Goal: Information Seeking & Learning: Learn about a topic

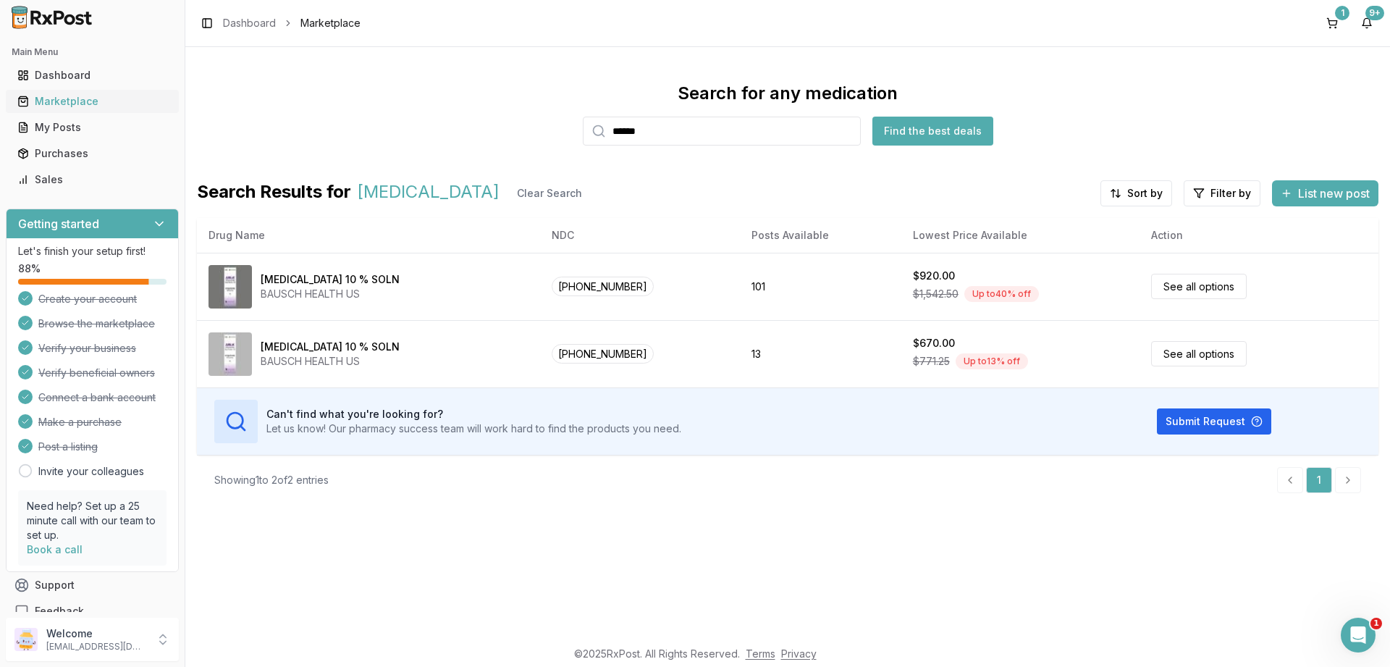
click at [52, 106] on div "Marketplace" at bounding box center [92, 101] width 150 height 14
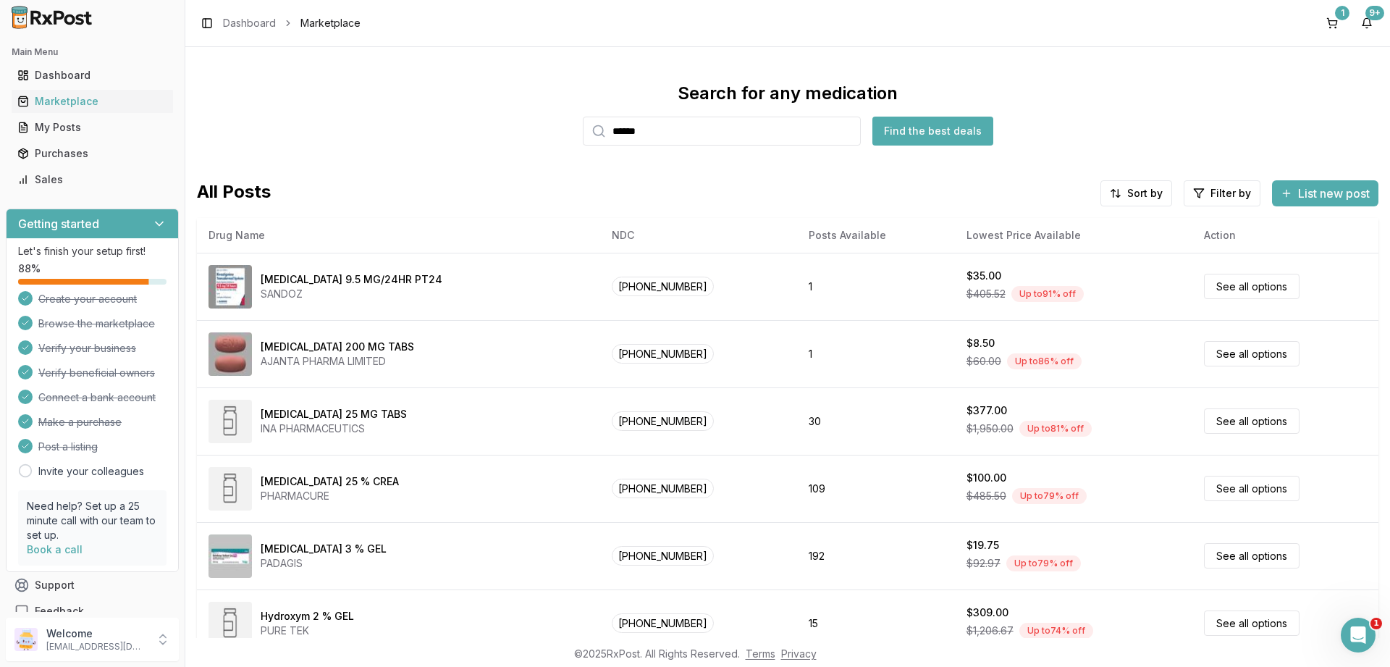
drag, startPoint x: 640, startPoint y: 135, endPoint x: 424, endPoint y: 136, distance: 215.7
click at [583, 136] on input "******" at bounding box center [722, 131] width 278 height 29
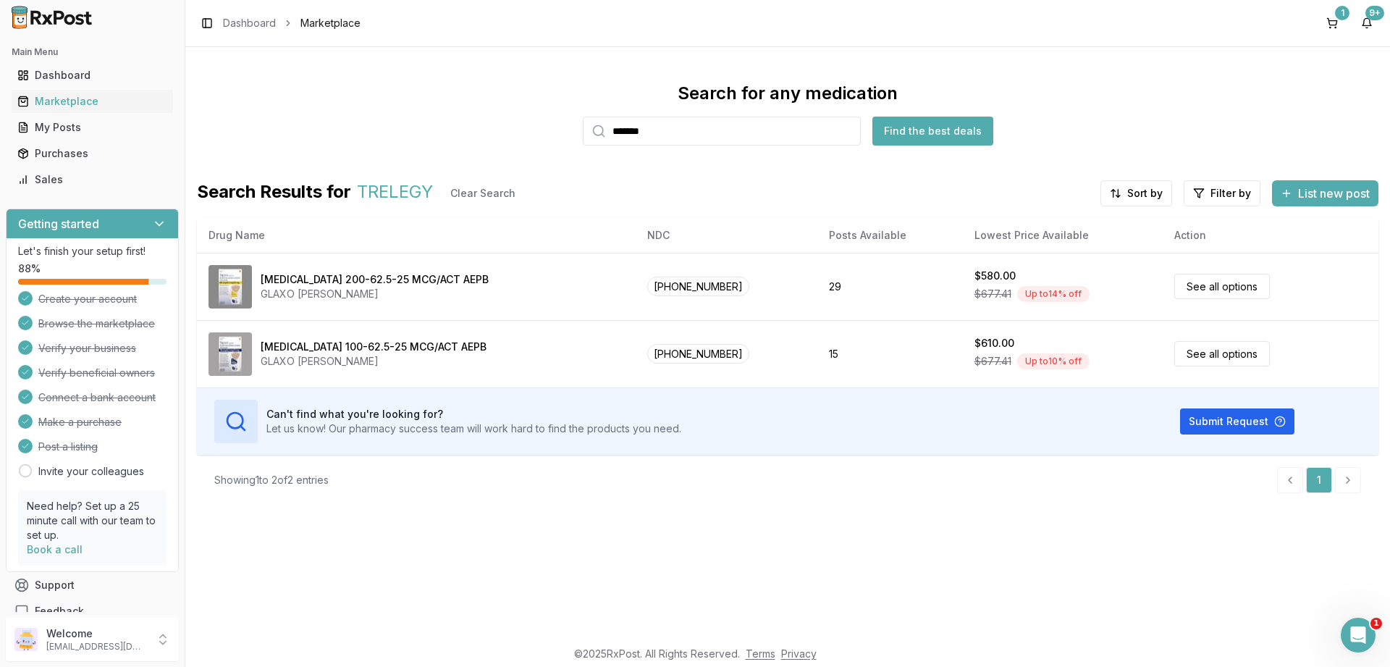
drag, startPoint x: 680, startPoint y: 129, endPoint x: 424, endPoint y: 129, distance: 255.5
click at [583, 129] on input "*******" at bounding box center [722, 131] width 278 height 29
type input "*******"
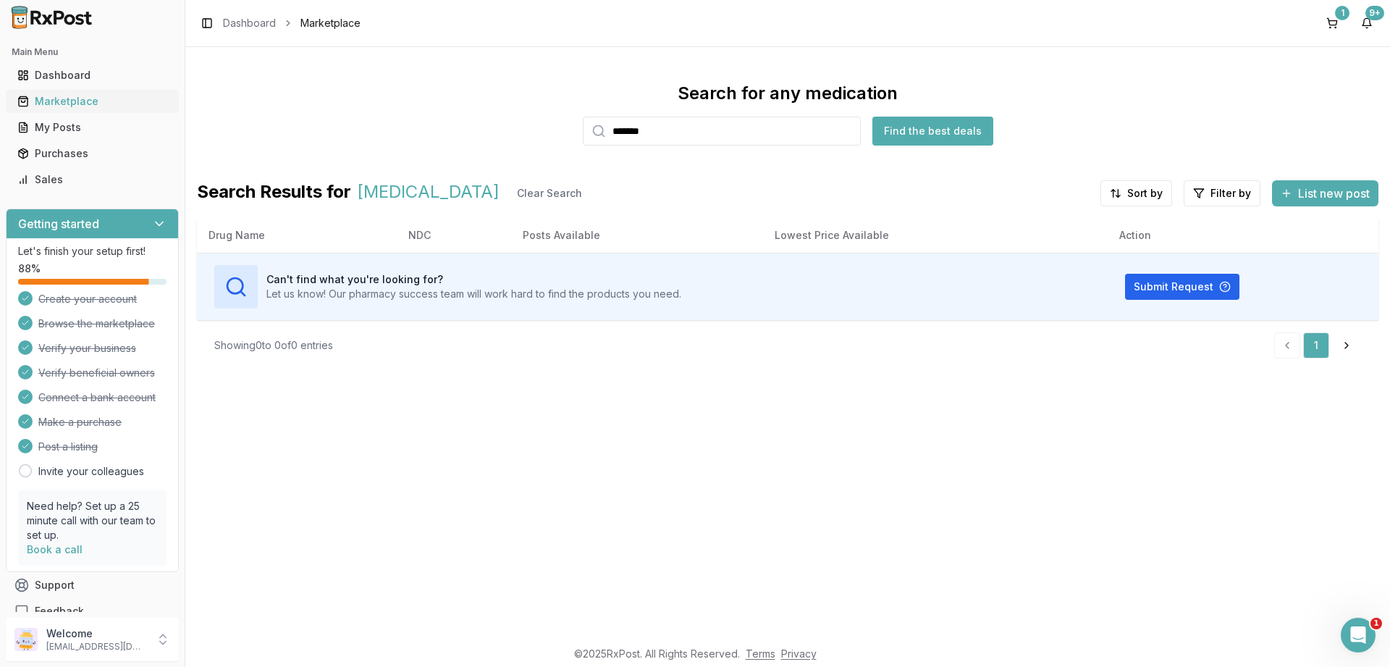
click at [60, 100] on div "Marketplace" at bounding box center [92, 101] width 150 height 14
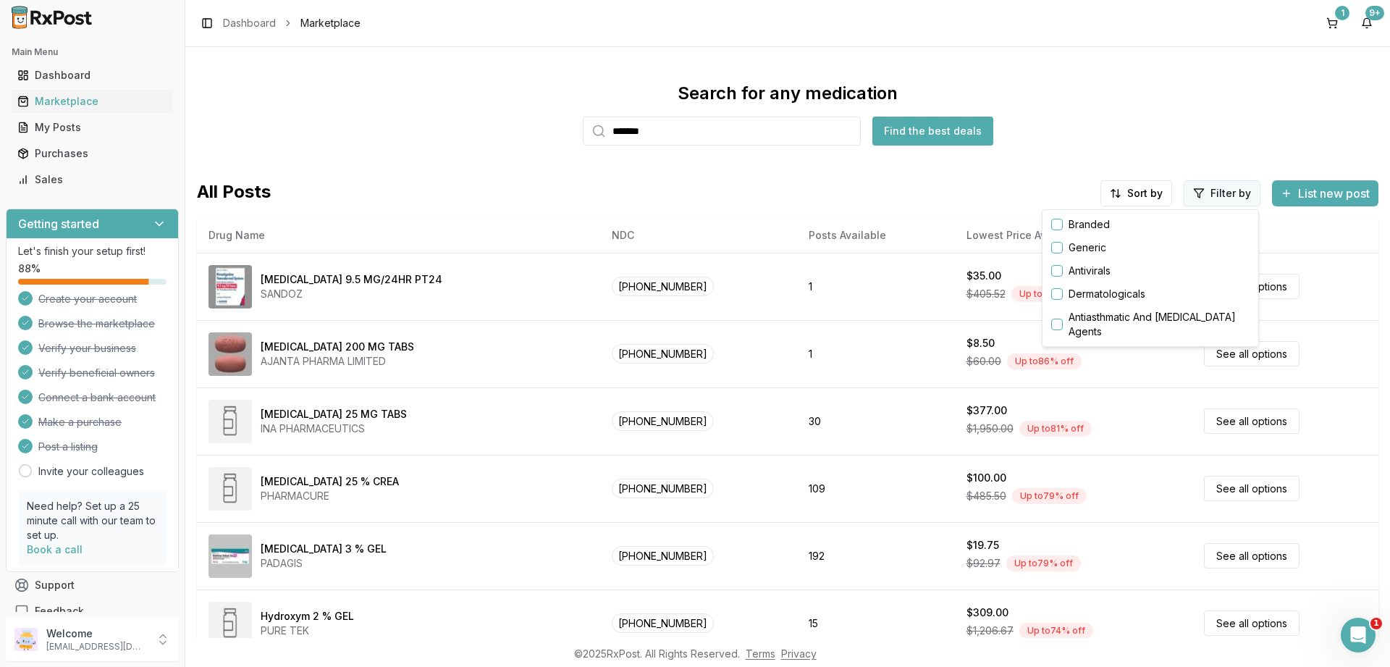
click at [1210, 197] on html "Main Menu Dashboard Marketplace My Posts Purchases Sales Getting started Let's …" at bounding box center [695, 333] width 1390 height 667
click at [1058, 221] on button "button" at bounding box center [1057, 225] width 12 height 12
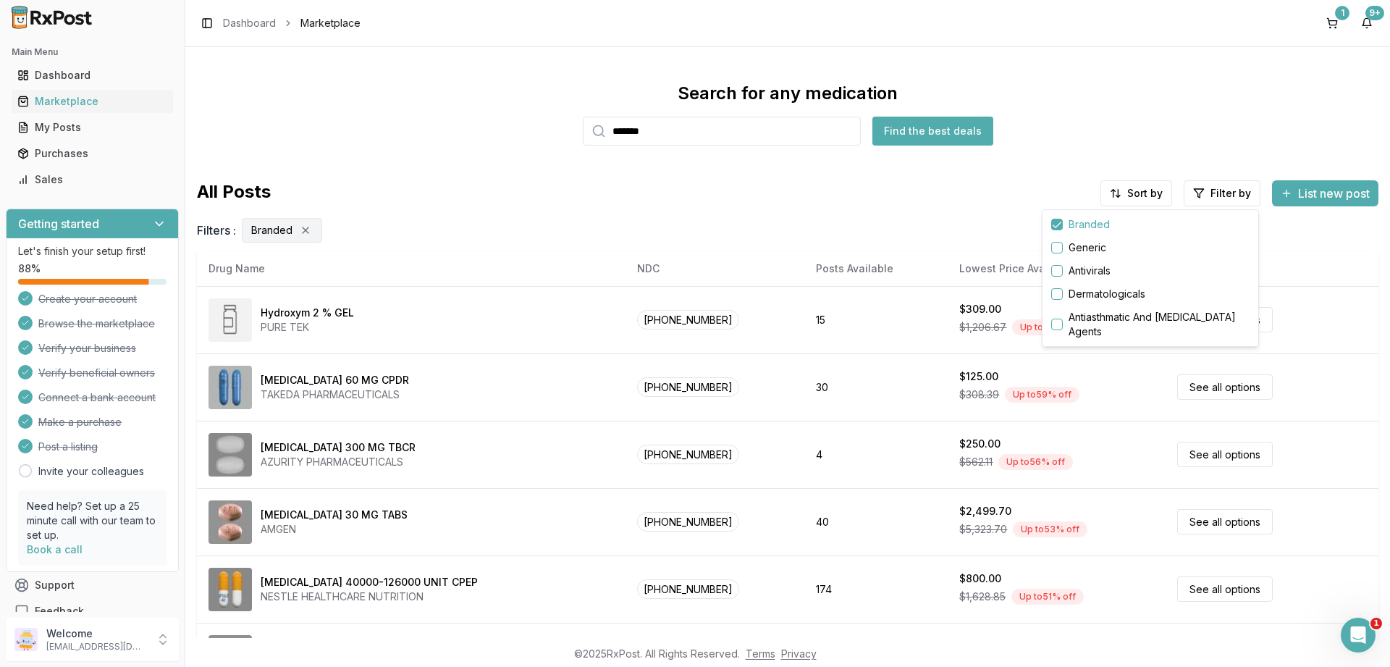
click at [1139, 192] on html "Main Menu Dashboard Marketplace My Posts Purchases Sales Getting started Let's …" at bounding box center [695, 333] width 1390 height 667
click at [1071, 224] on div "Drug Name" at bounding box center [1100, 224] width 138 height 23
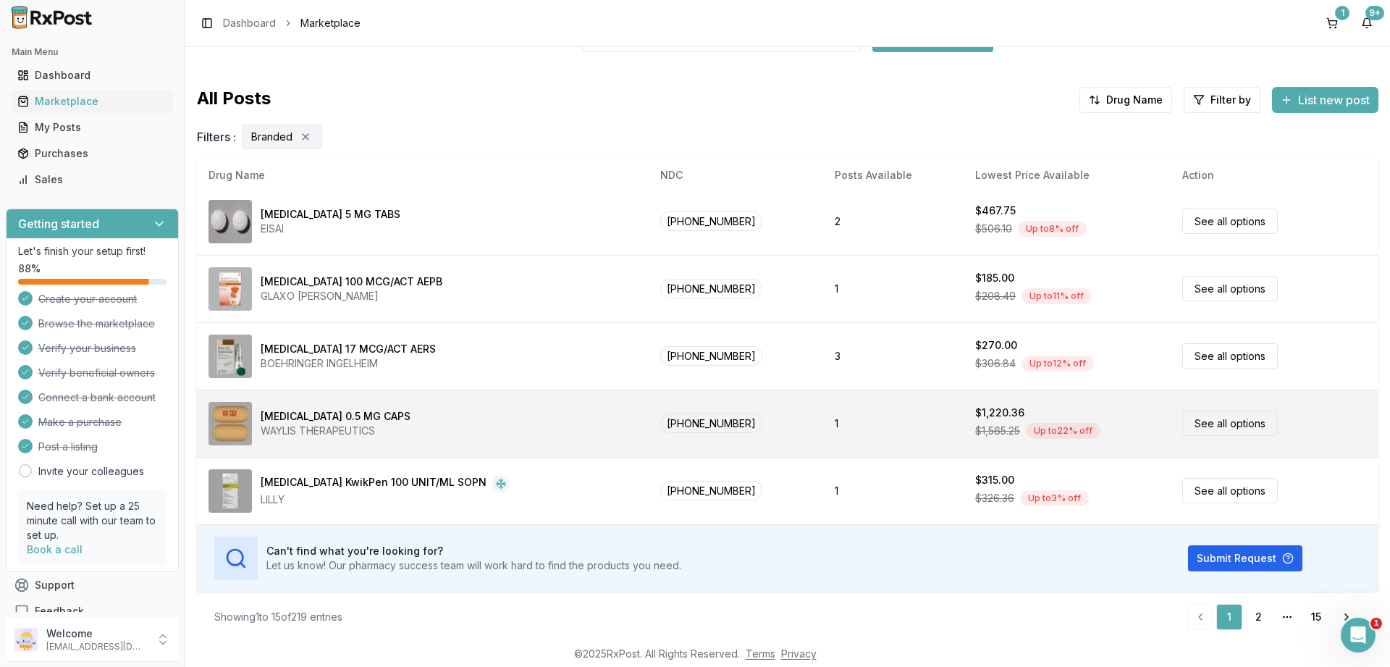
scroll to position [97, 0]
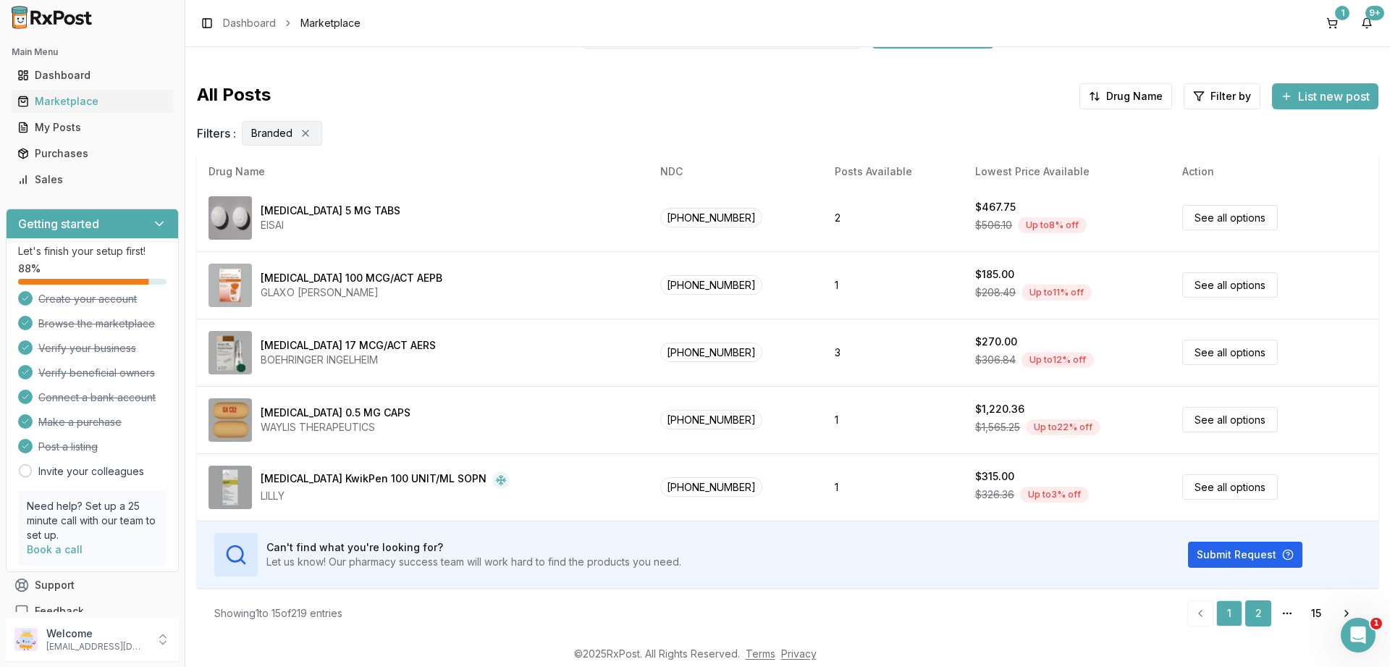
click at [1258, 610] on link "2" at bounding box center [1258, 613] width 26 height 26
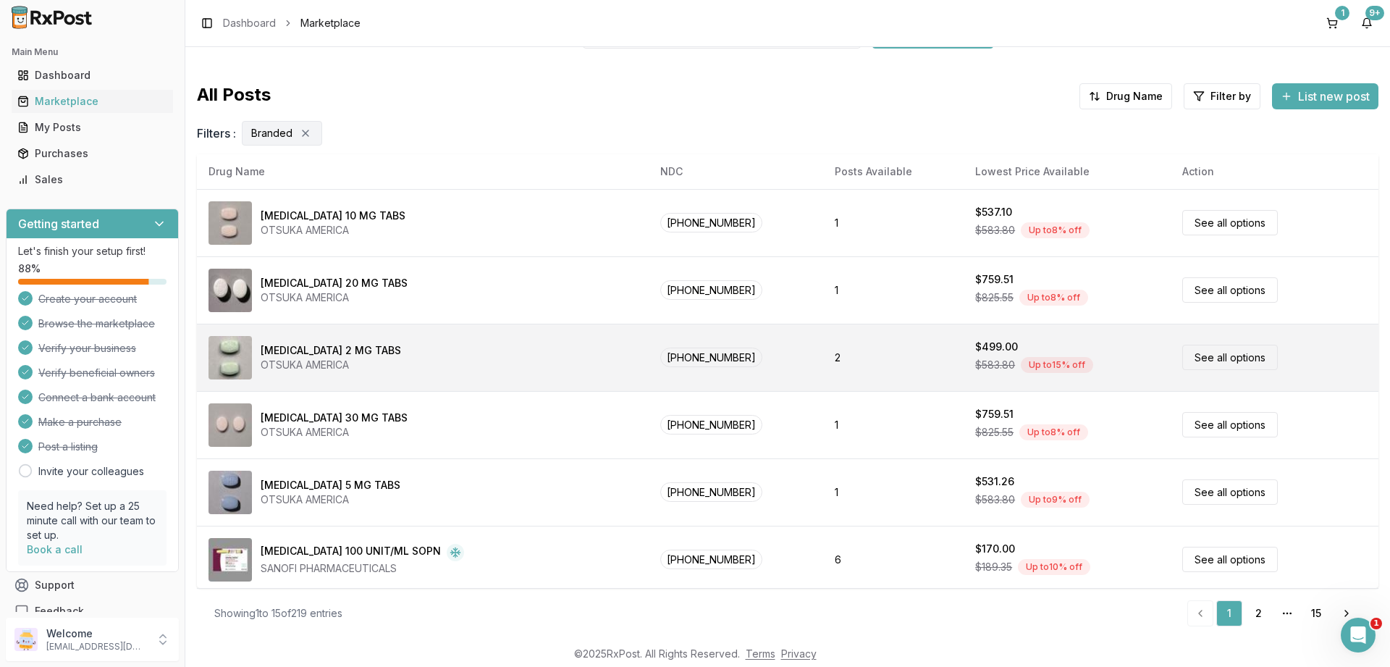
scroll to position [0, 0]
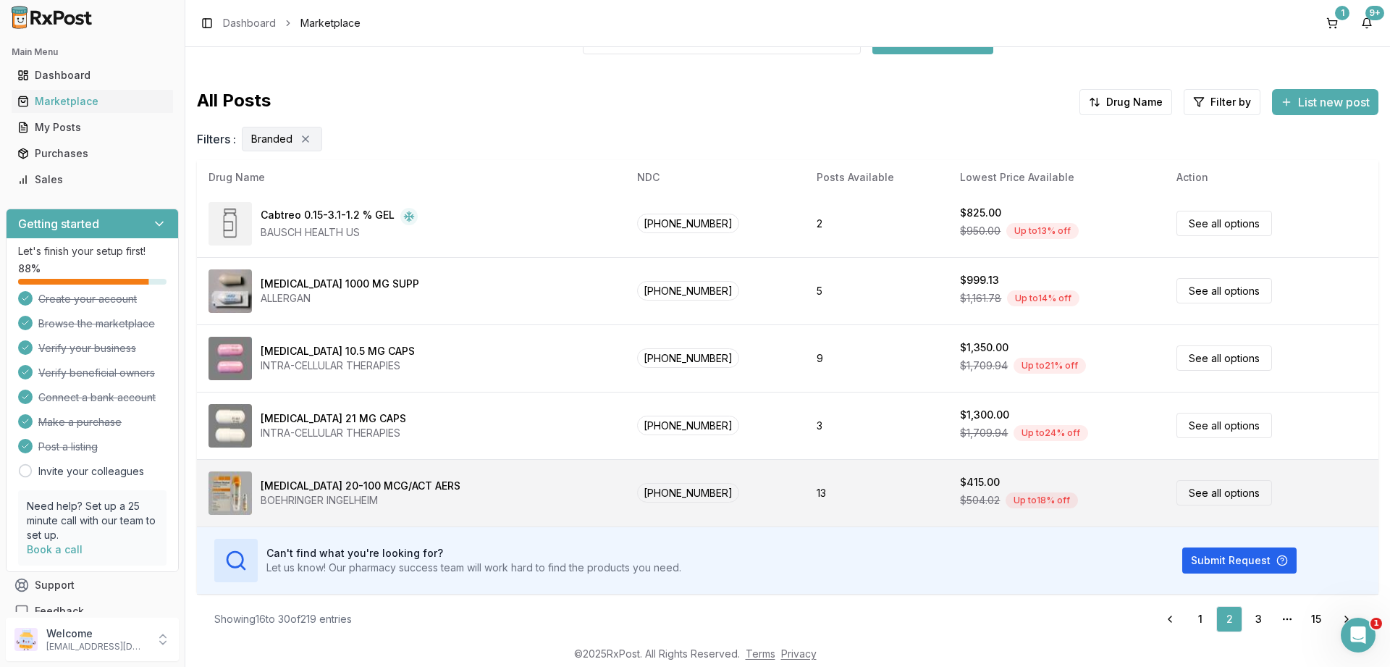
scroll to position [97, 0]
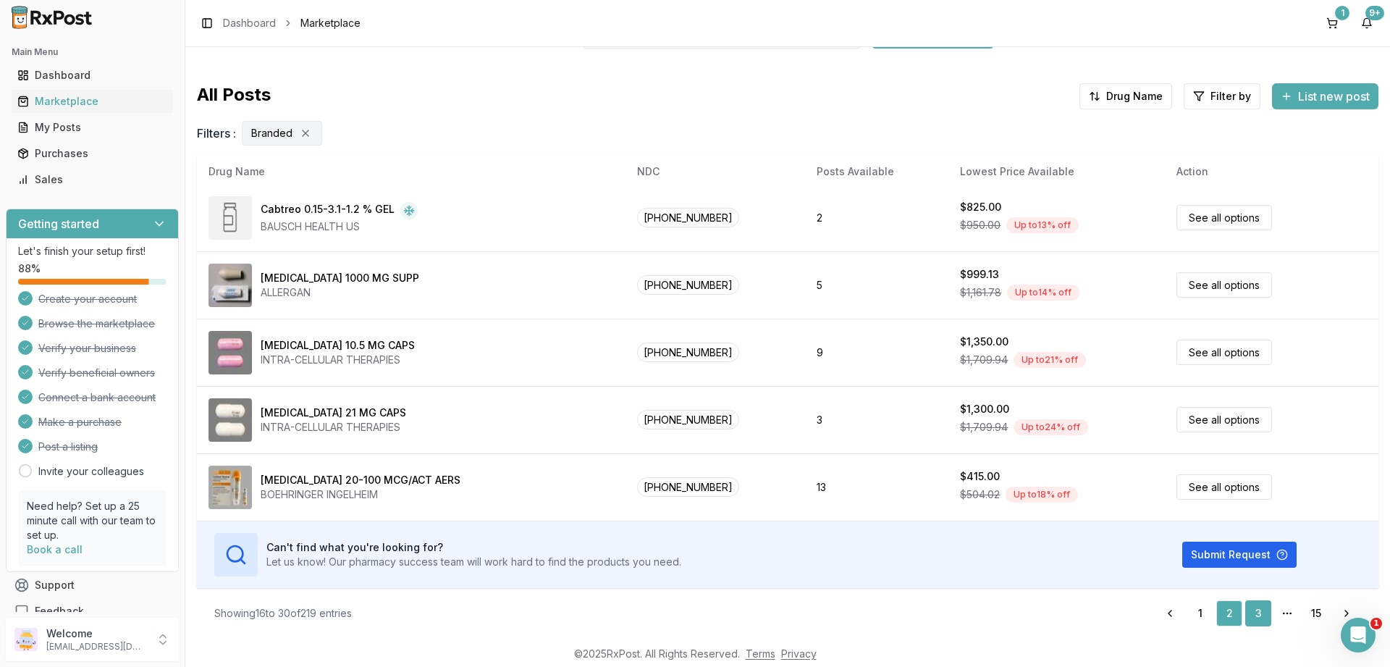
click at [1257, 611] on link "3" at bounding box center [1258, 613] width 26 height 26
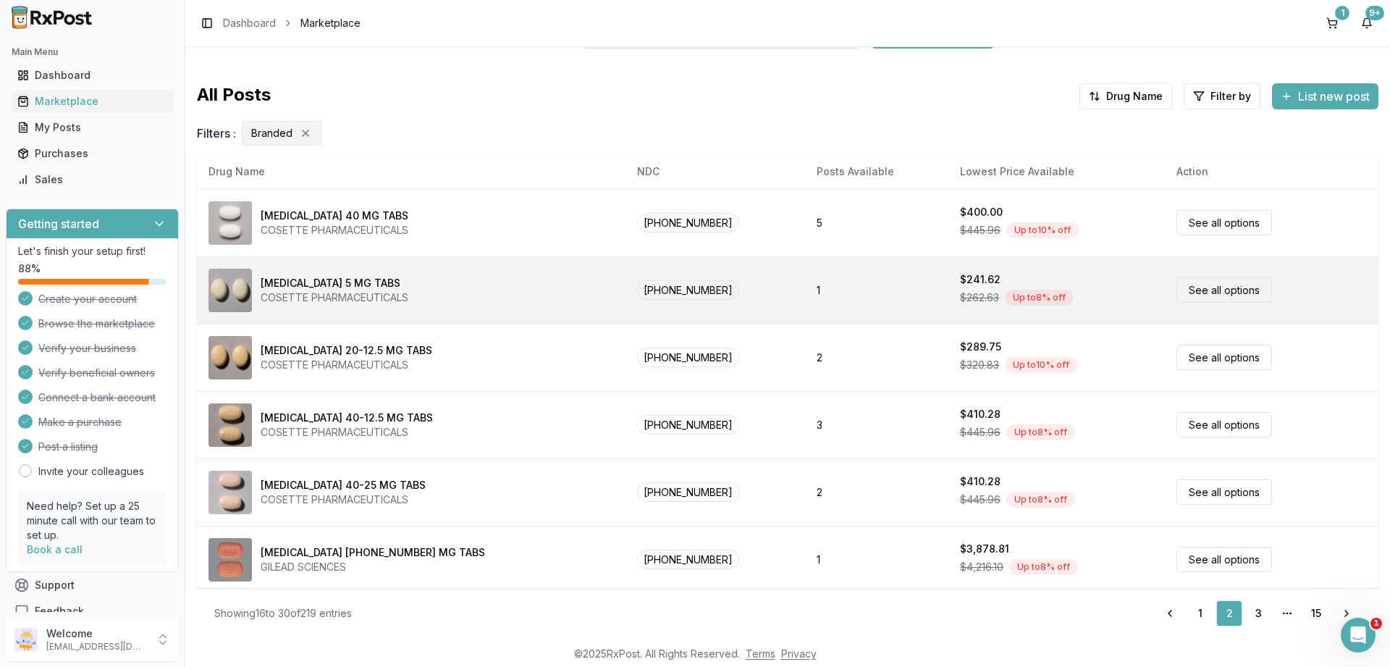
scroll to position [0, 0]
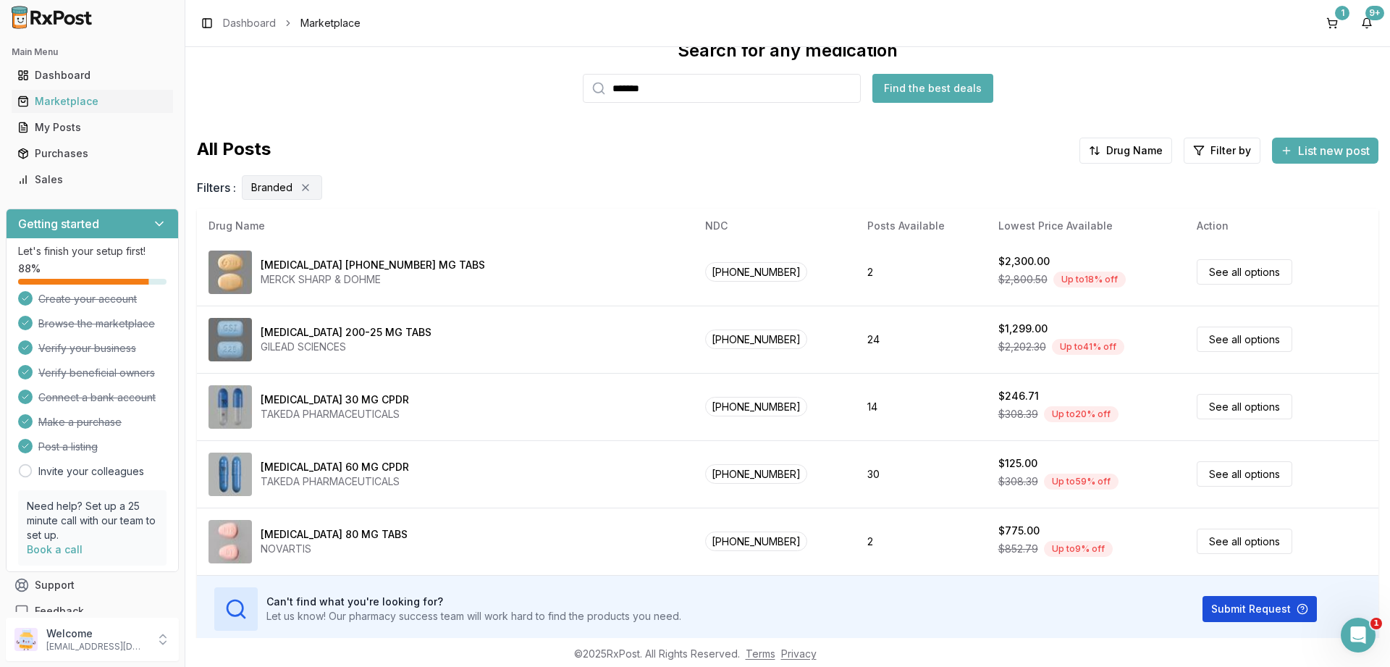
scroll to position [97, 0]
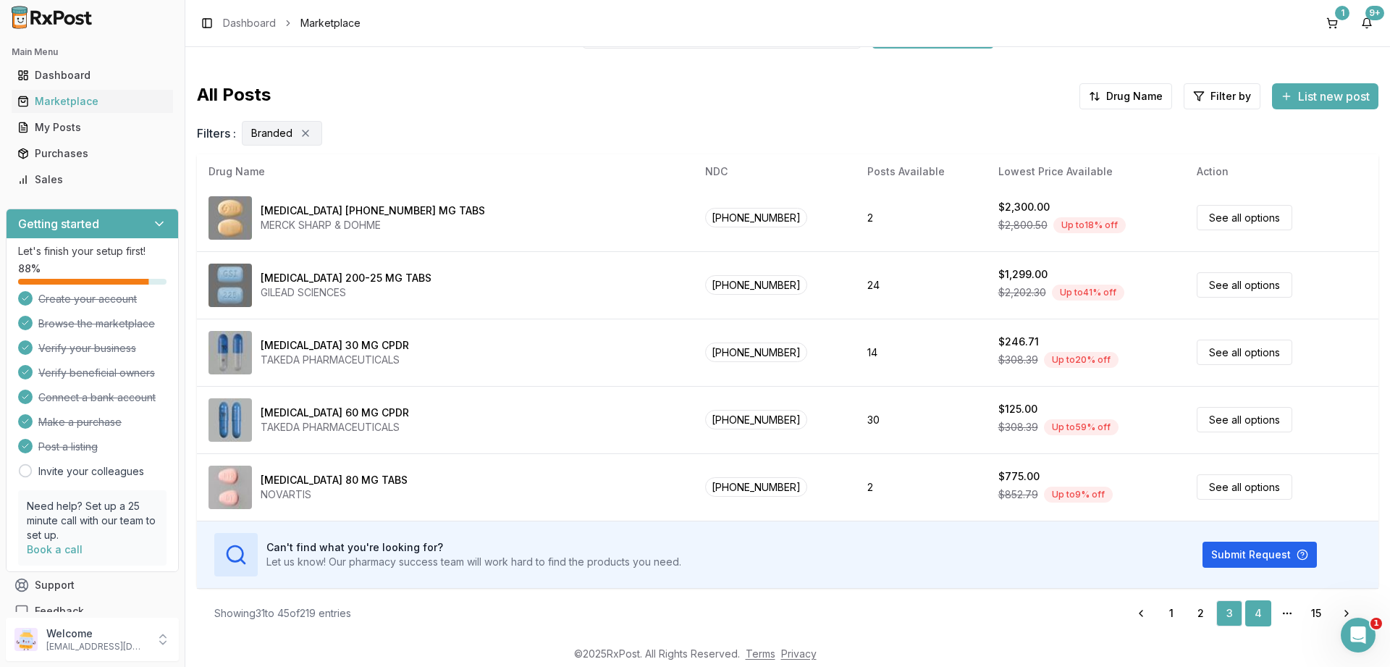
click at [1256, 609] on link "4" at bounding box center [1258, 613] width 26 height 26
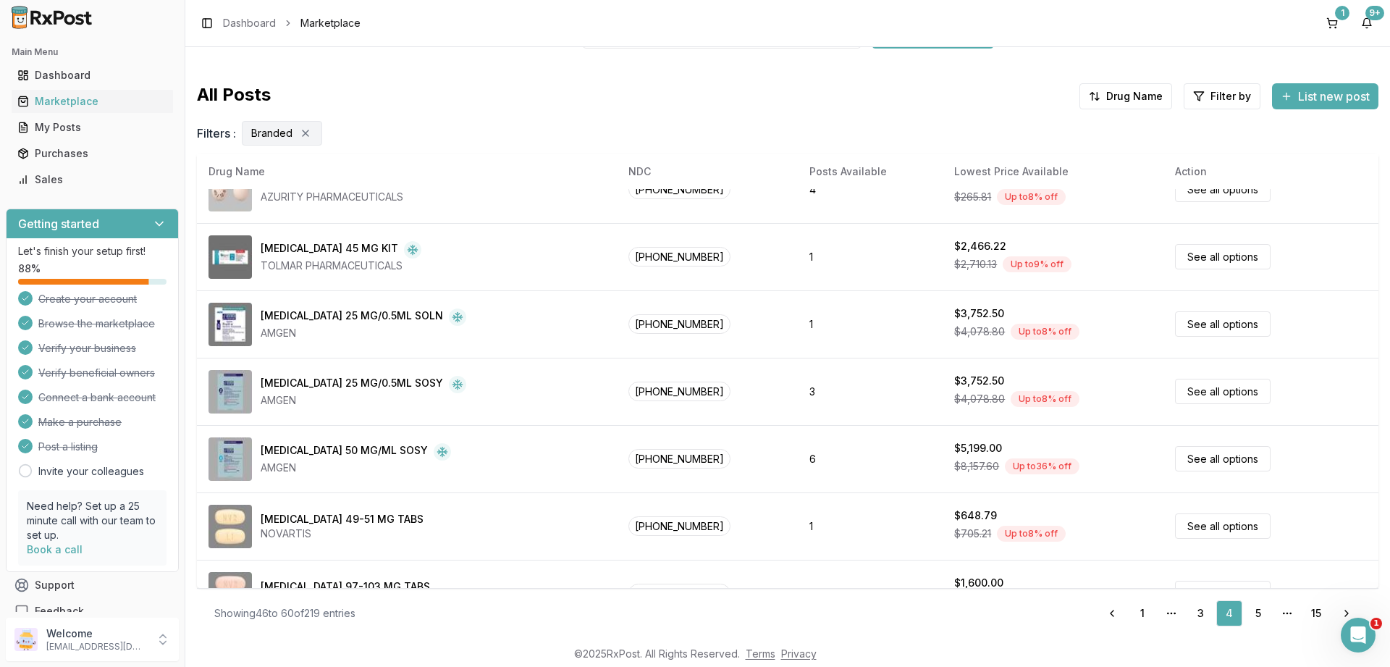
scroll to position [678, 0]
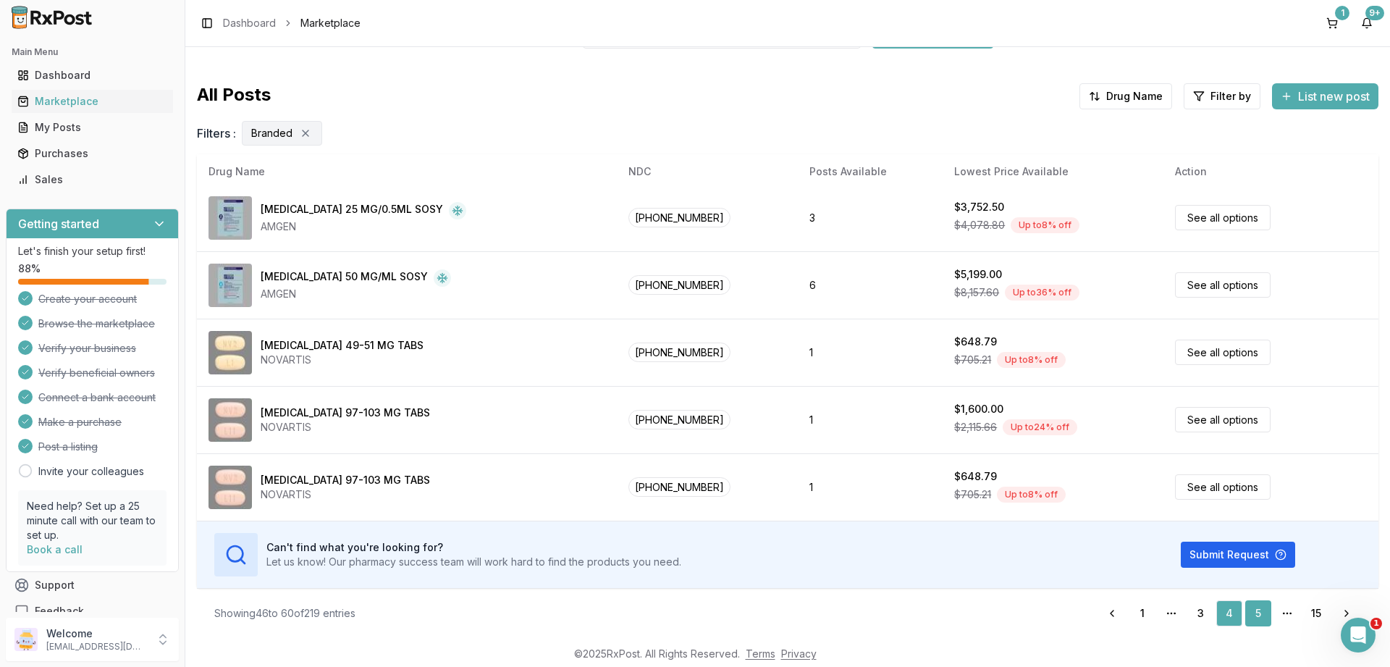
click at [1254, 609] on link "5" at bounding box center [1258, 613] width 26 height 26
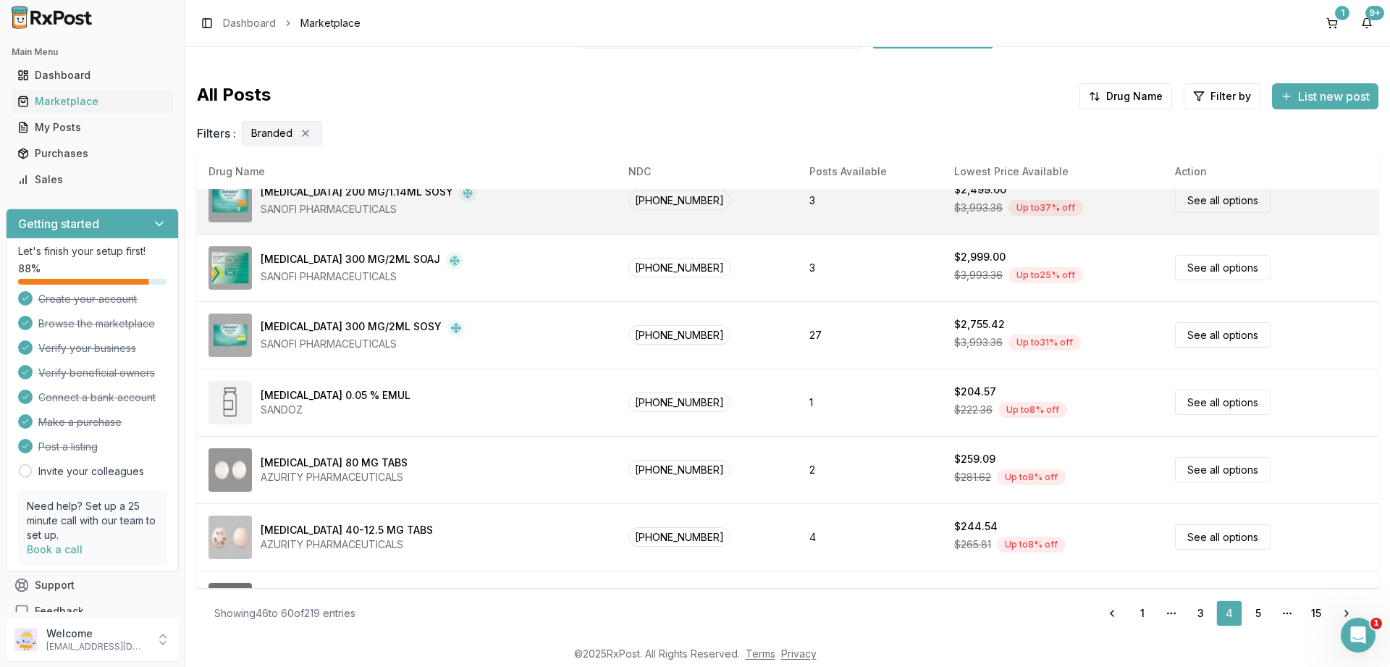
scroll to position [0, 0]
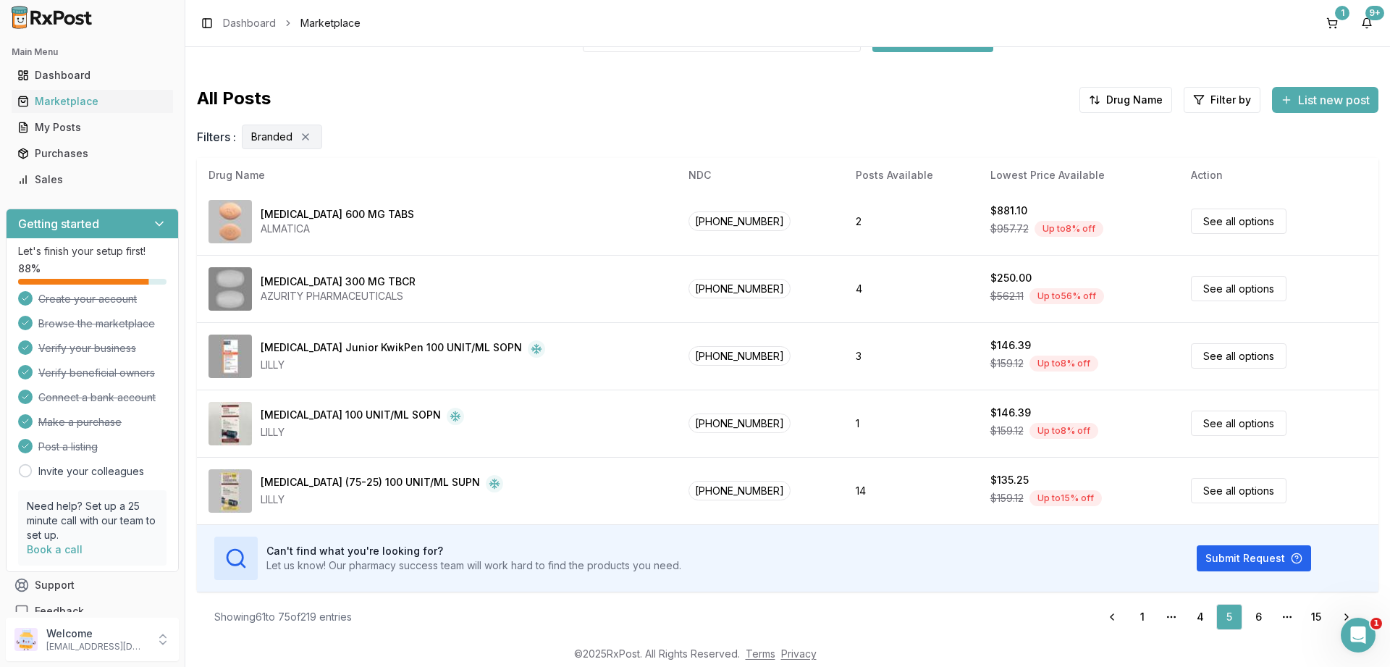
scroll to position [97, 0]
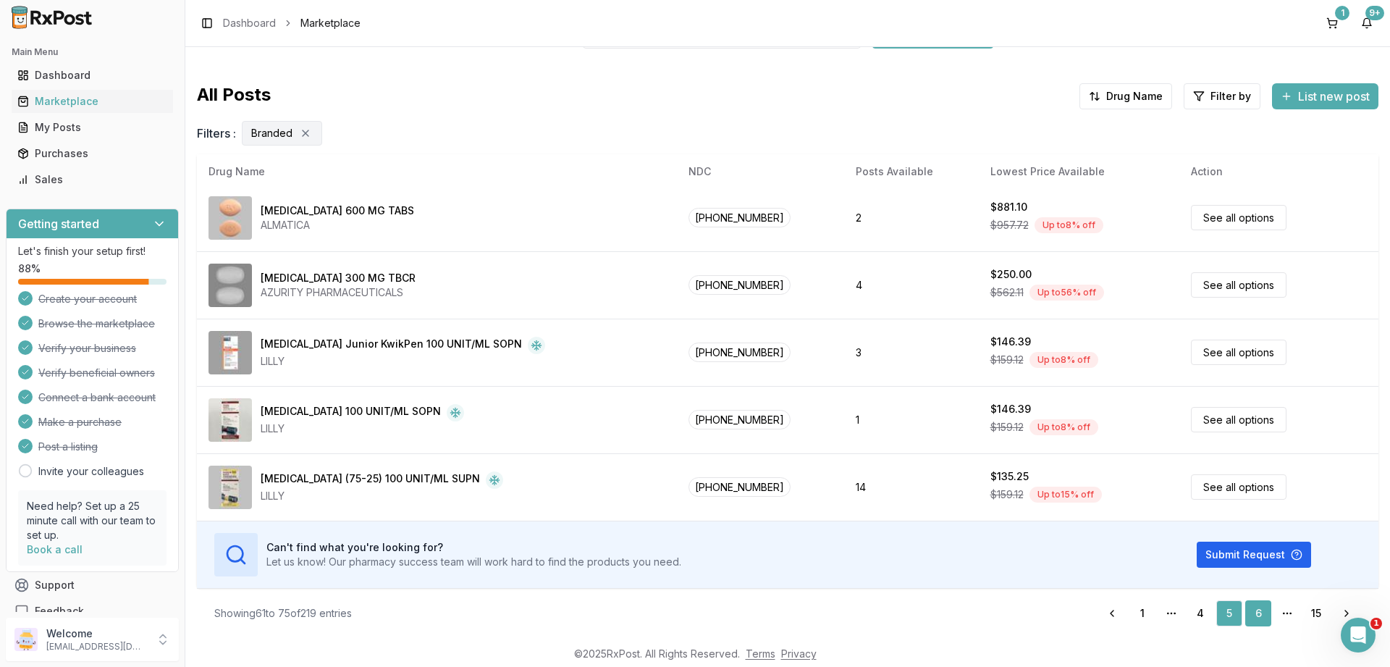
click at [1259, 613] on link "6" at bounding box center [1258, 613] width 26 height 26
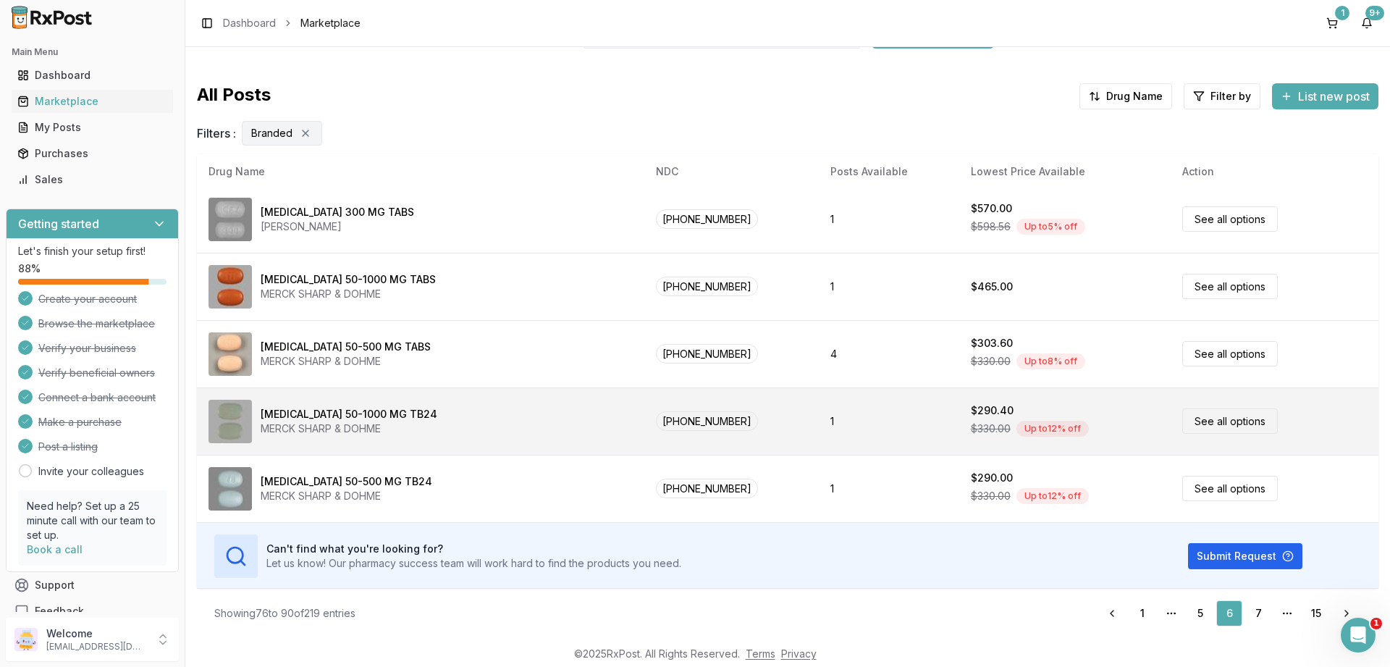
scroll to position [678, 0]
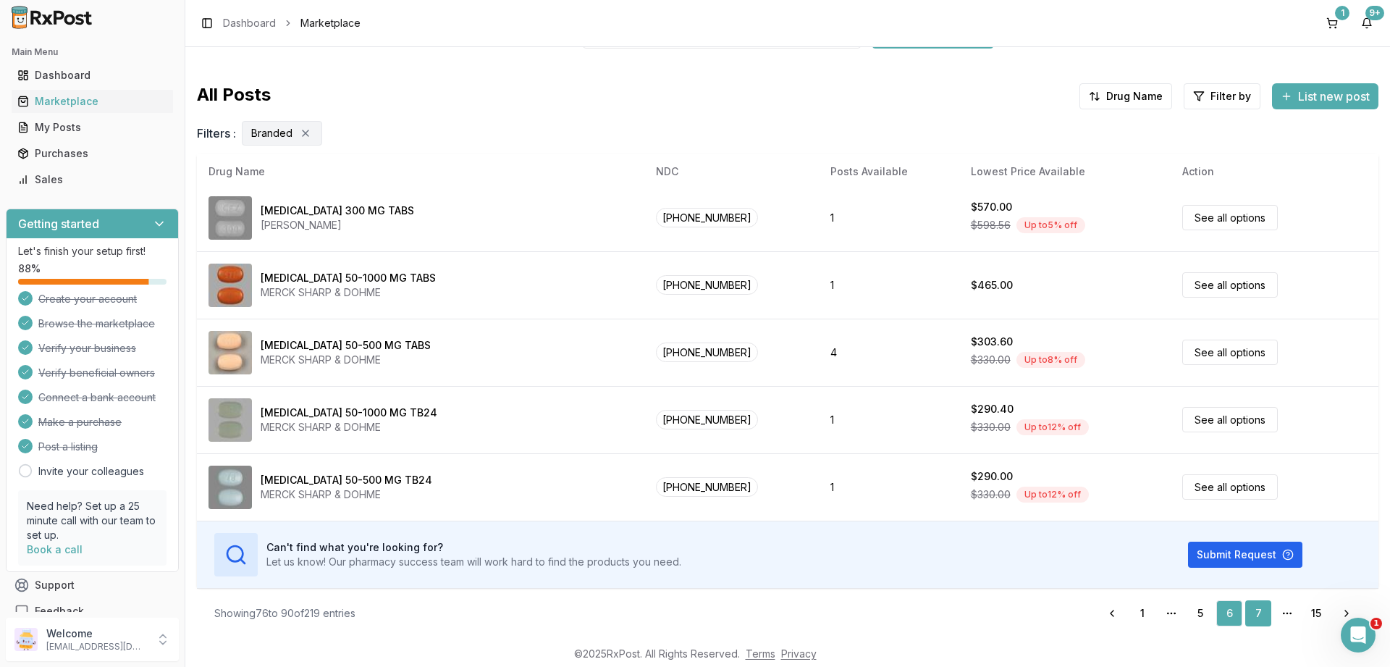
click at [1259, 608] on link "7" at bounding box center [1258, 613] width 26 height 26
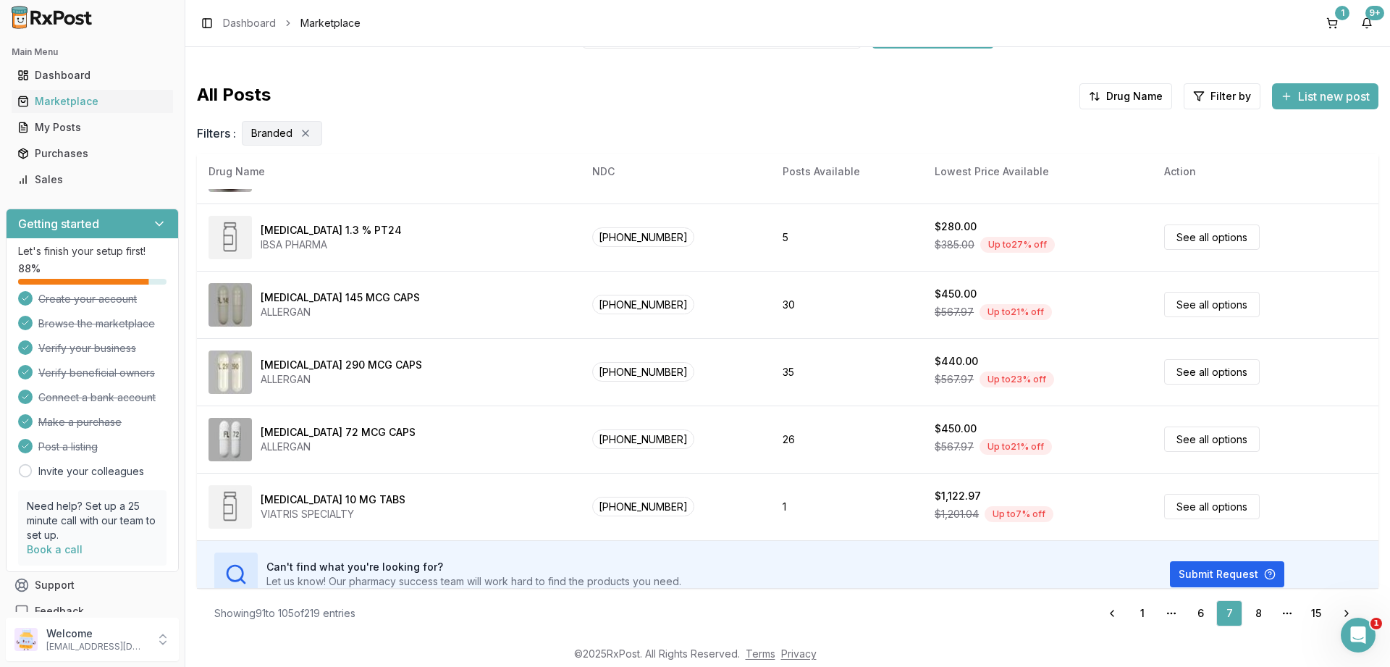
scroll to position [678, 0]
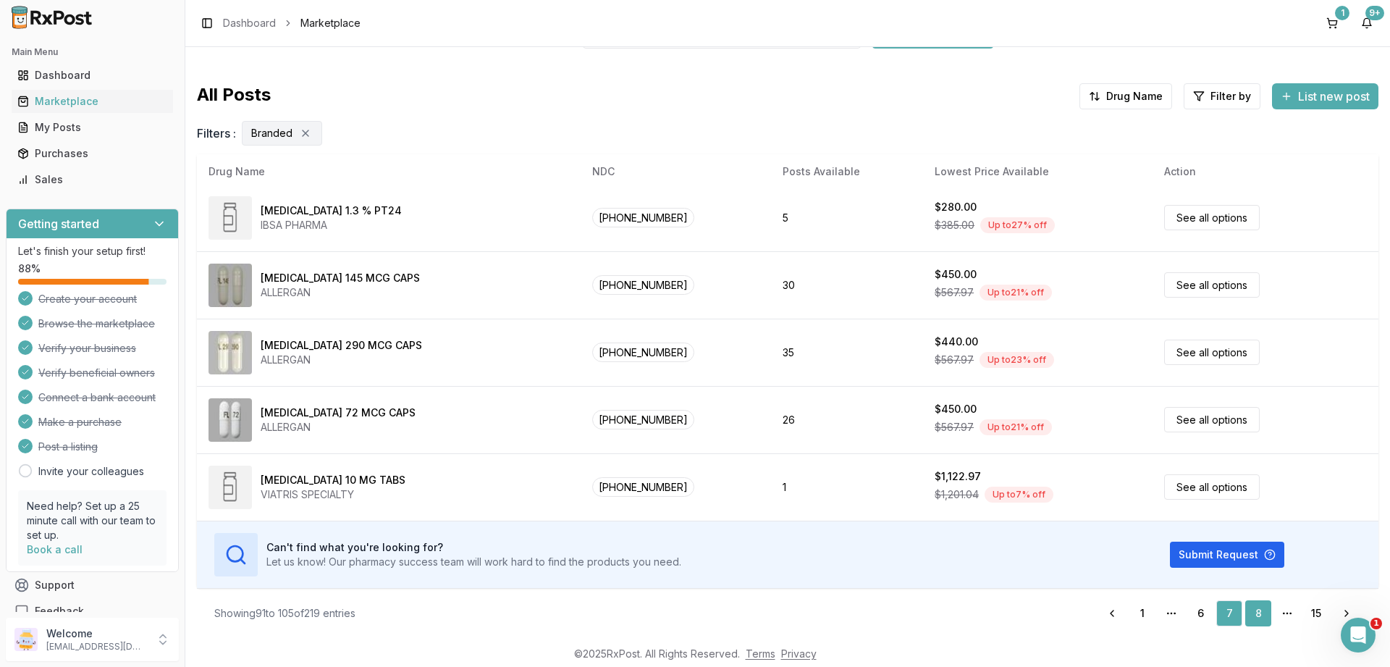
click at [1259, 615] on link "8" at bounding box center [1258, 613] width 26 height 26
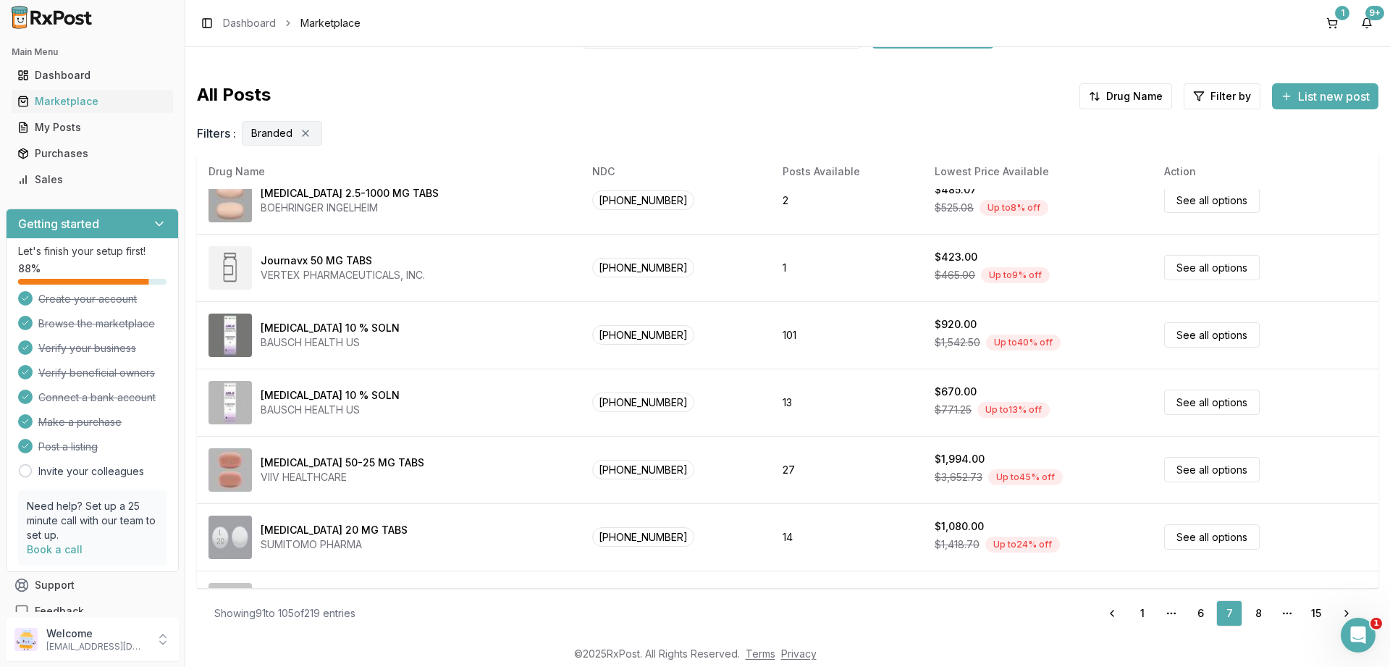
scroll to position [0, 0]
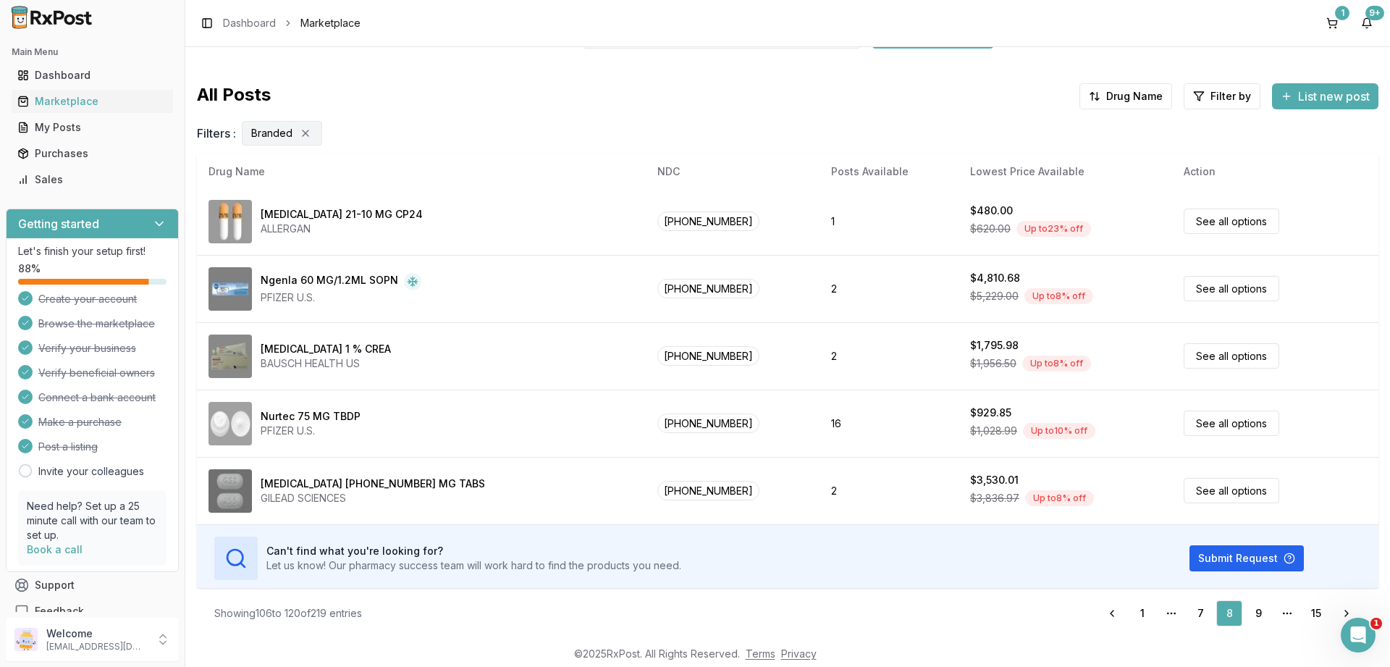
scroll to position [678, 0]
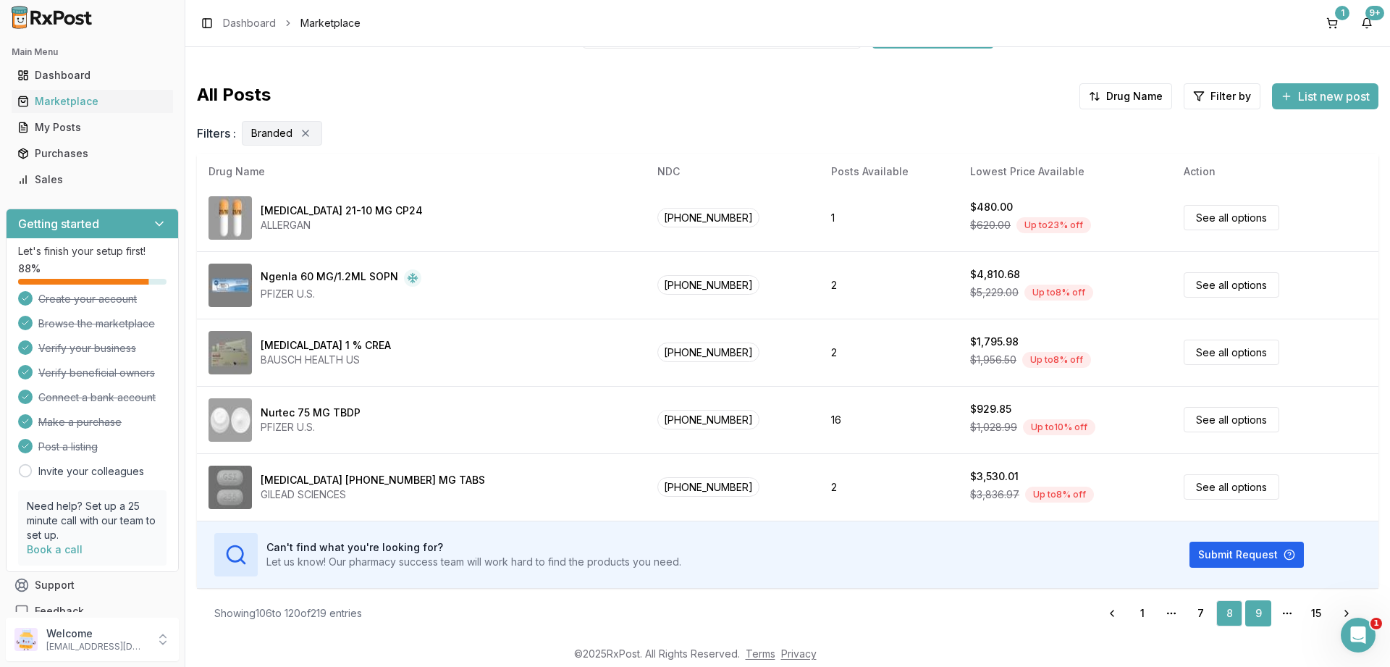
click at [1254, 613] on link "9" at bounding box center [1258, 613] width 26 height 26
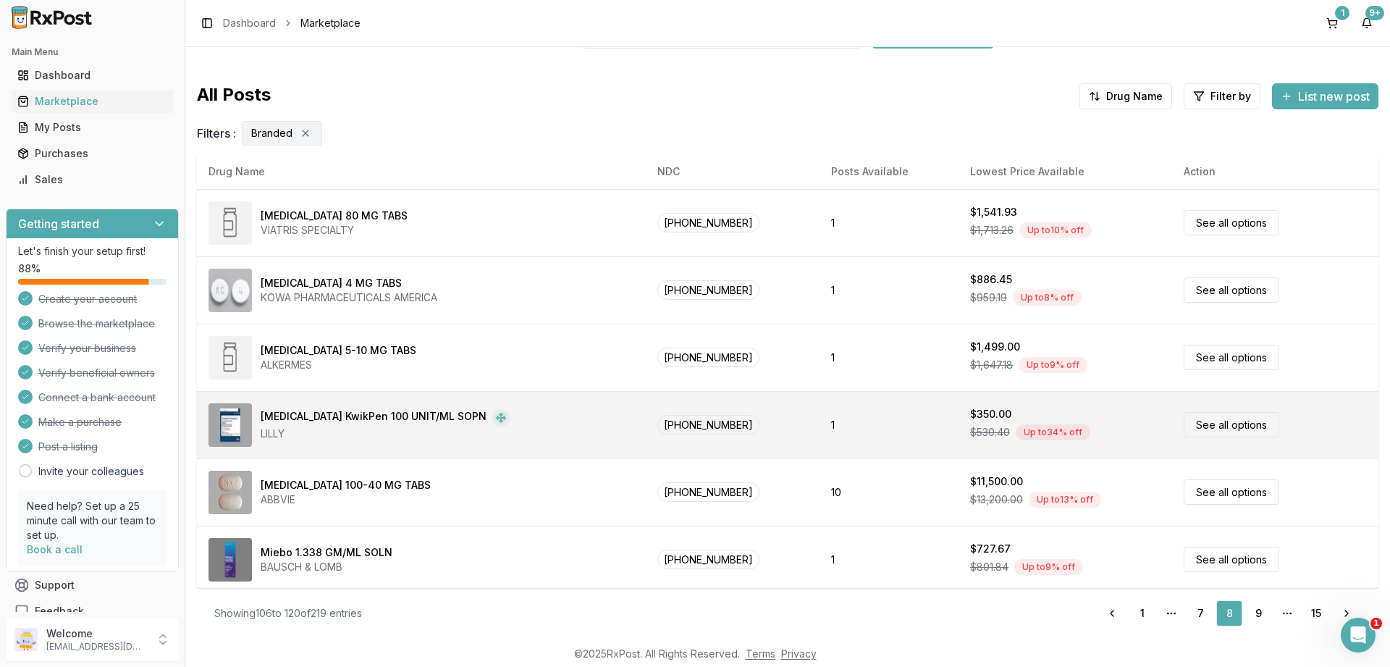
scroll to position [0, 0]
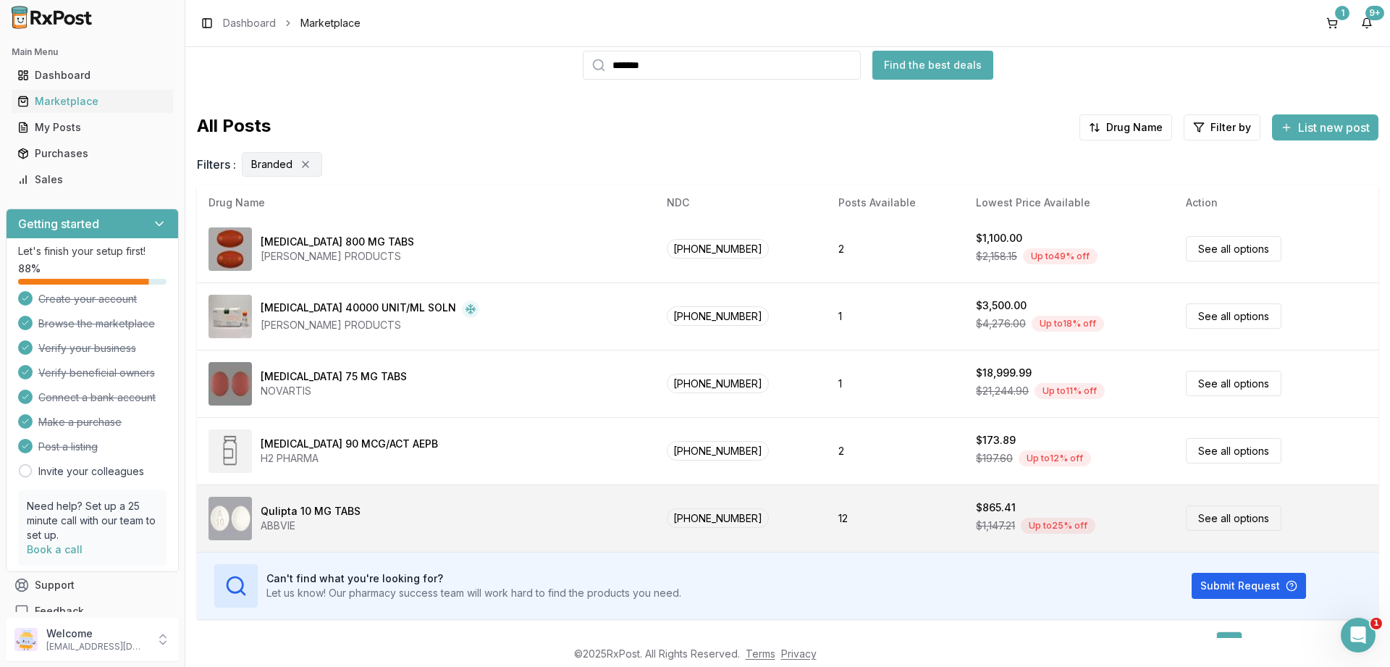
scroll to position [97, 0]
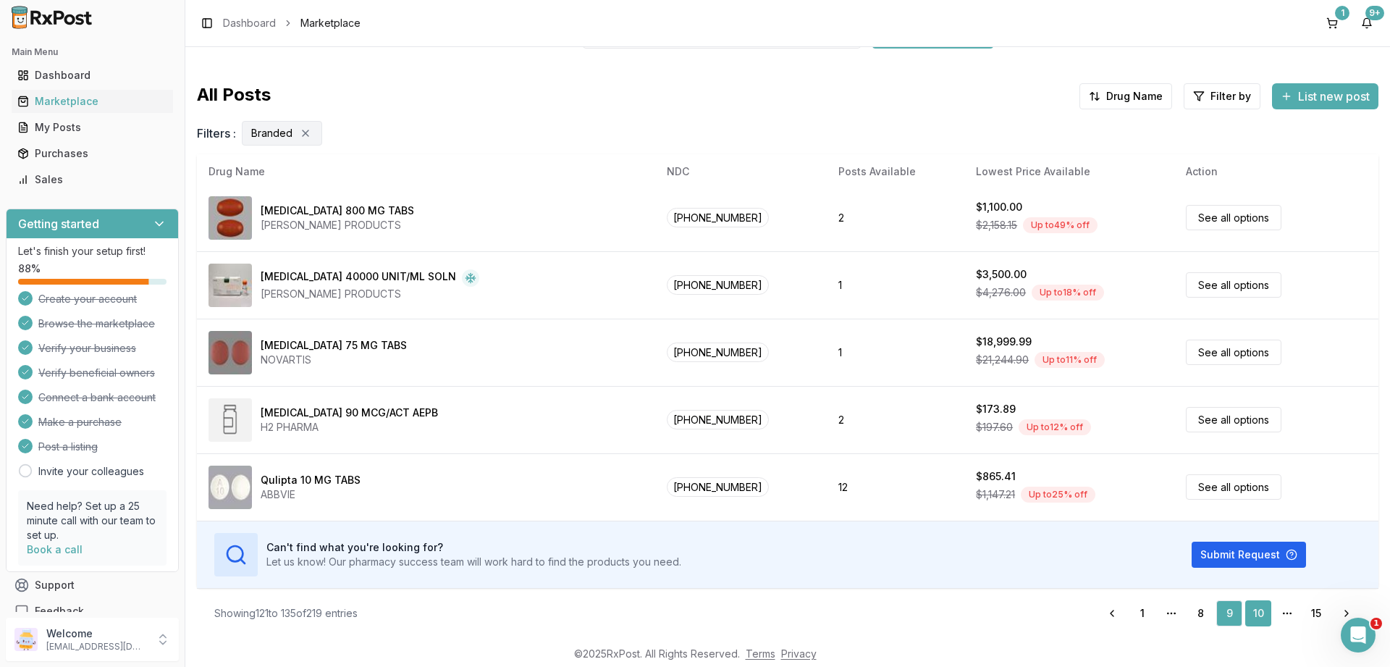
click at [1255, 607] on link "10" at bounding box center [1258, 613] width 26 height 26
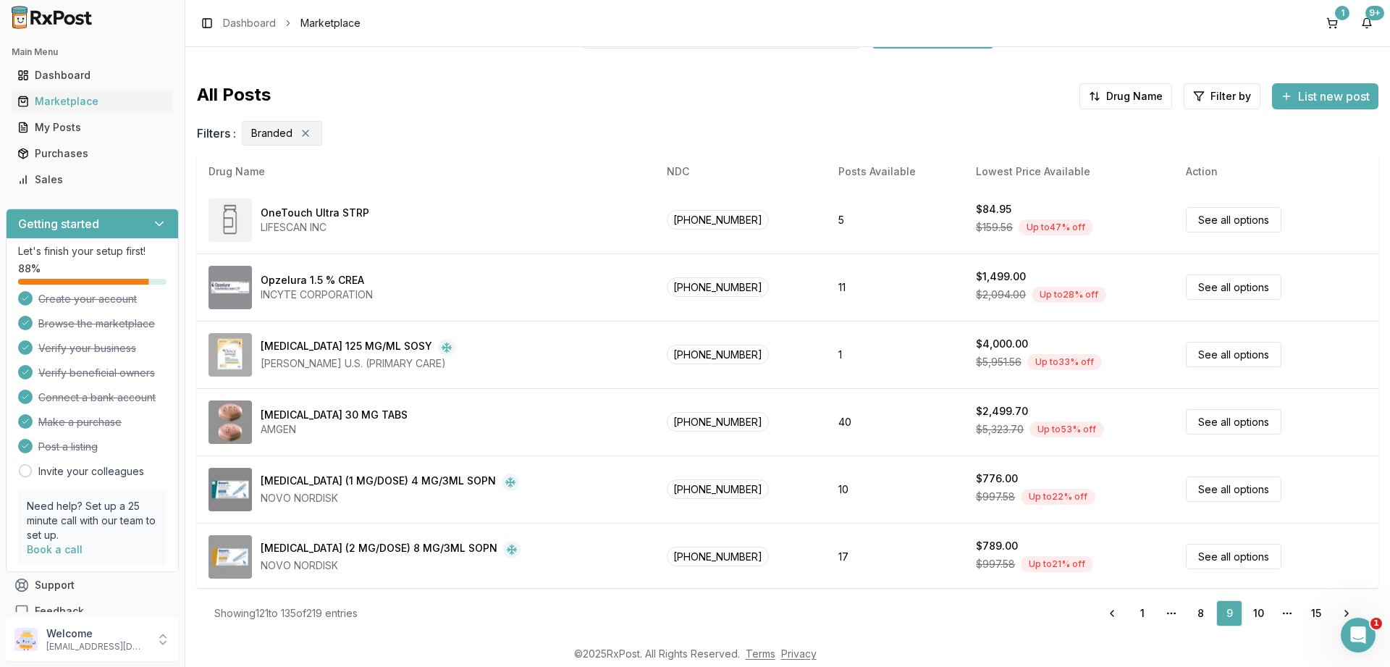
scroll to position [0, 0]
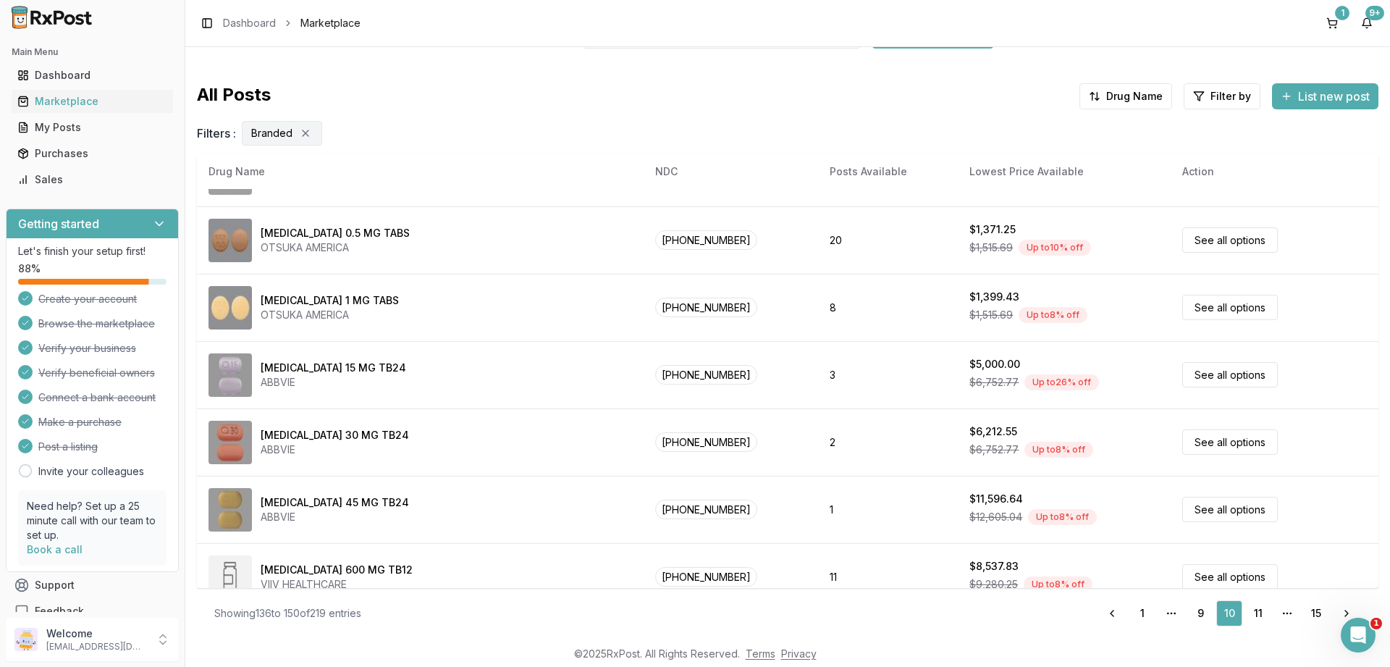
scroll to position [678, 0]
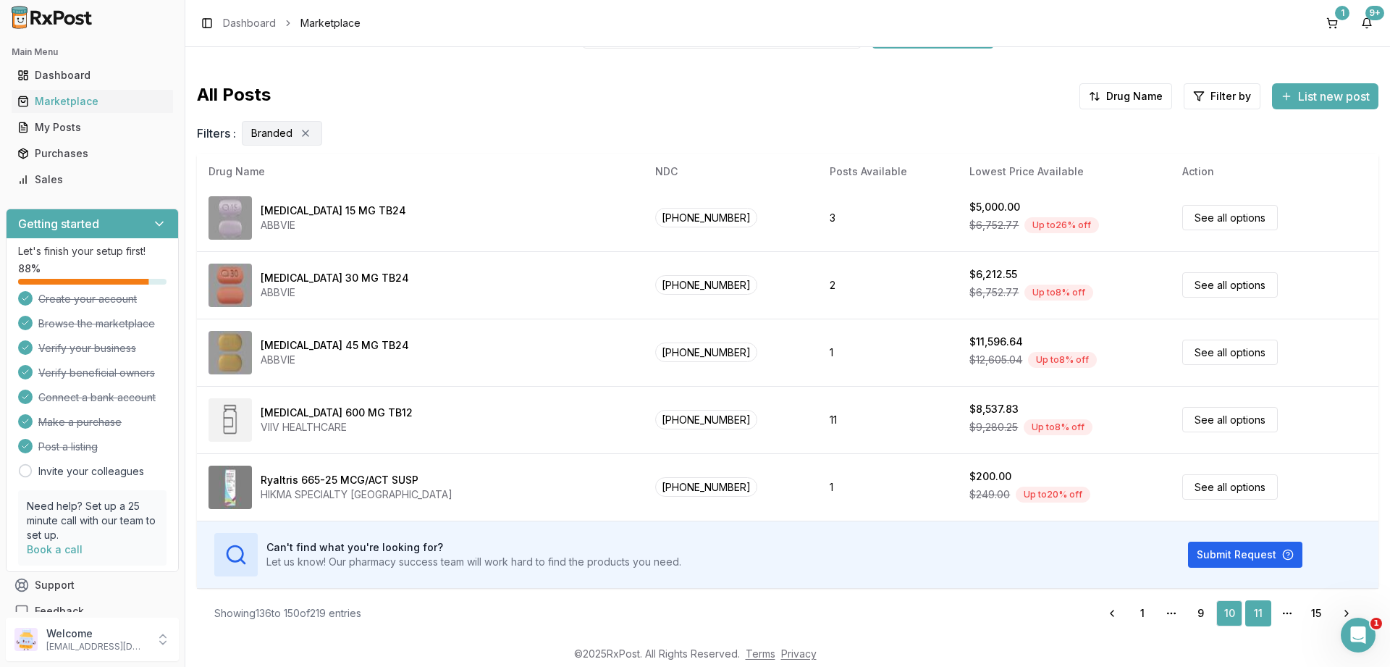
click at [1251, 616] on link "11" at bounding box center [1258, 613] width 26 height 26
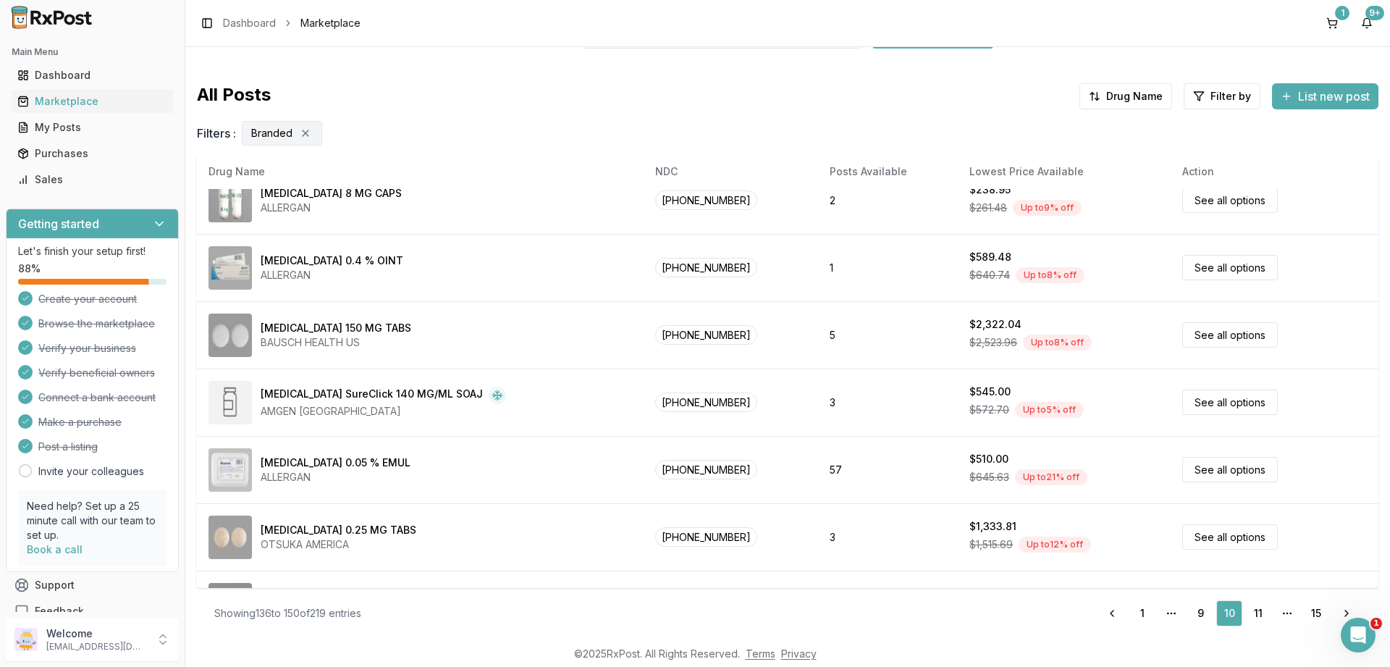
scroll to position [0, 0]
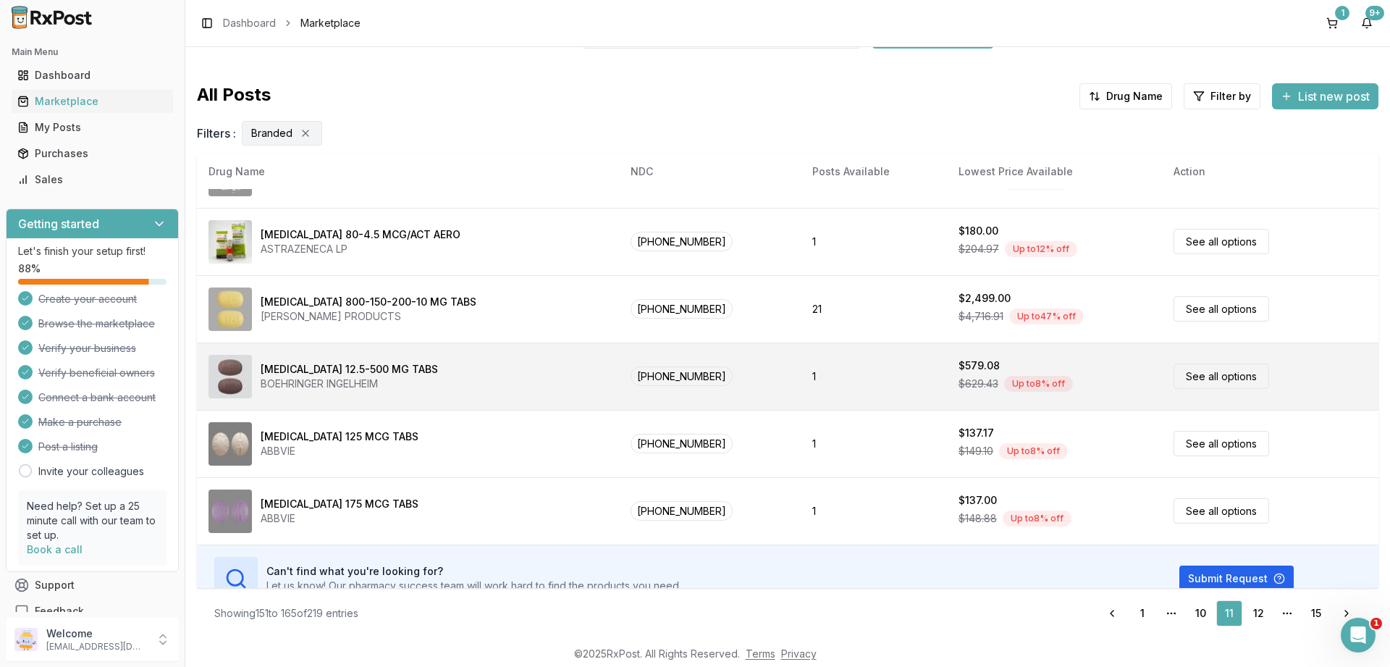
scroll to position [678, 0]
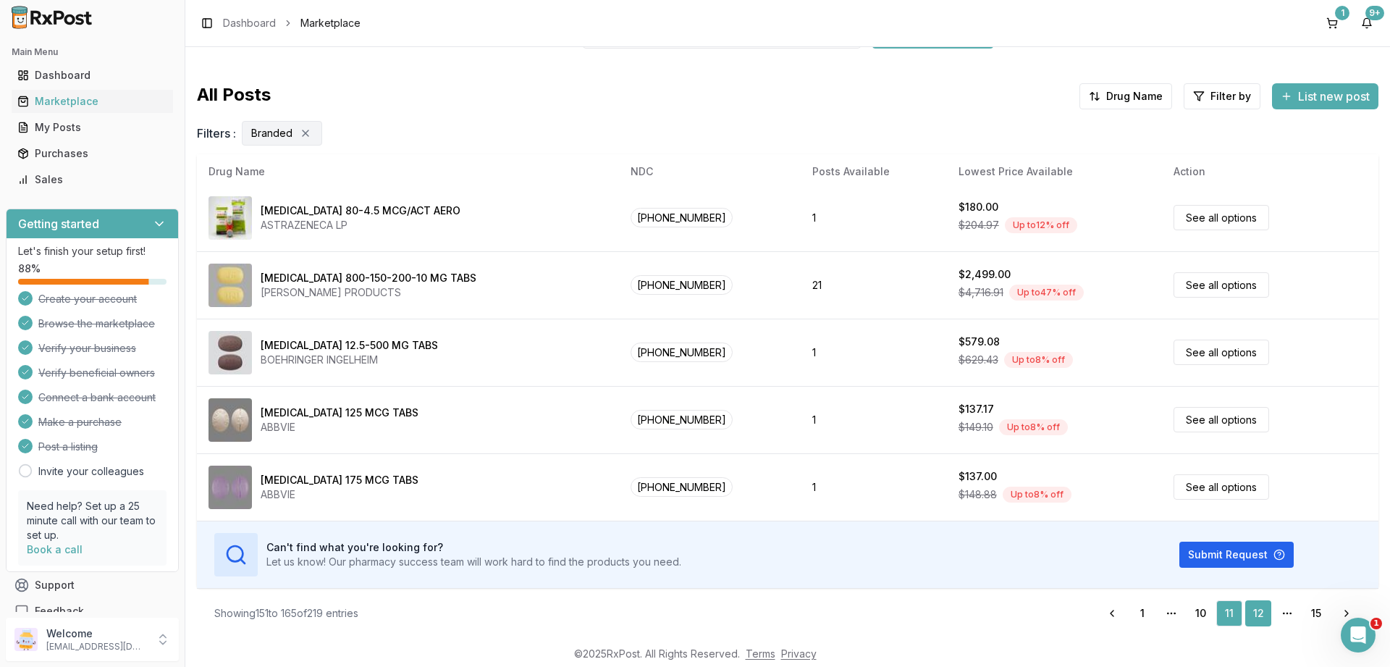
click at [1261, 606] on link "12" at bounding box center [1258, 613] width 26 height 26
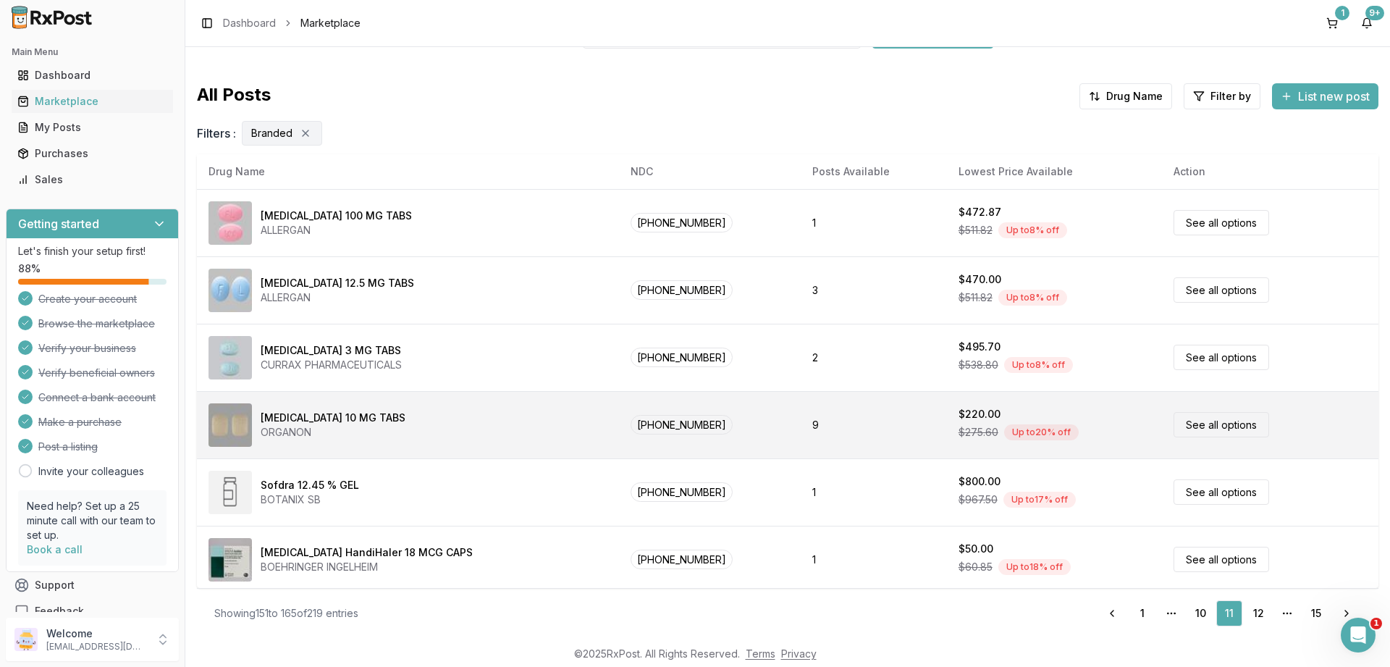
scroll to position [0, 0]
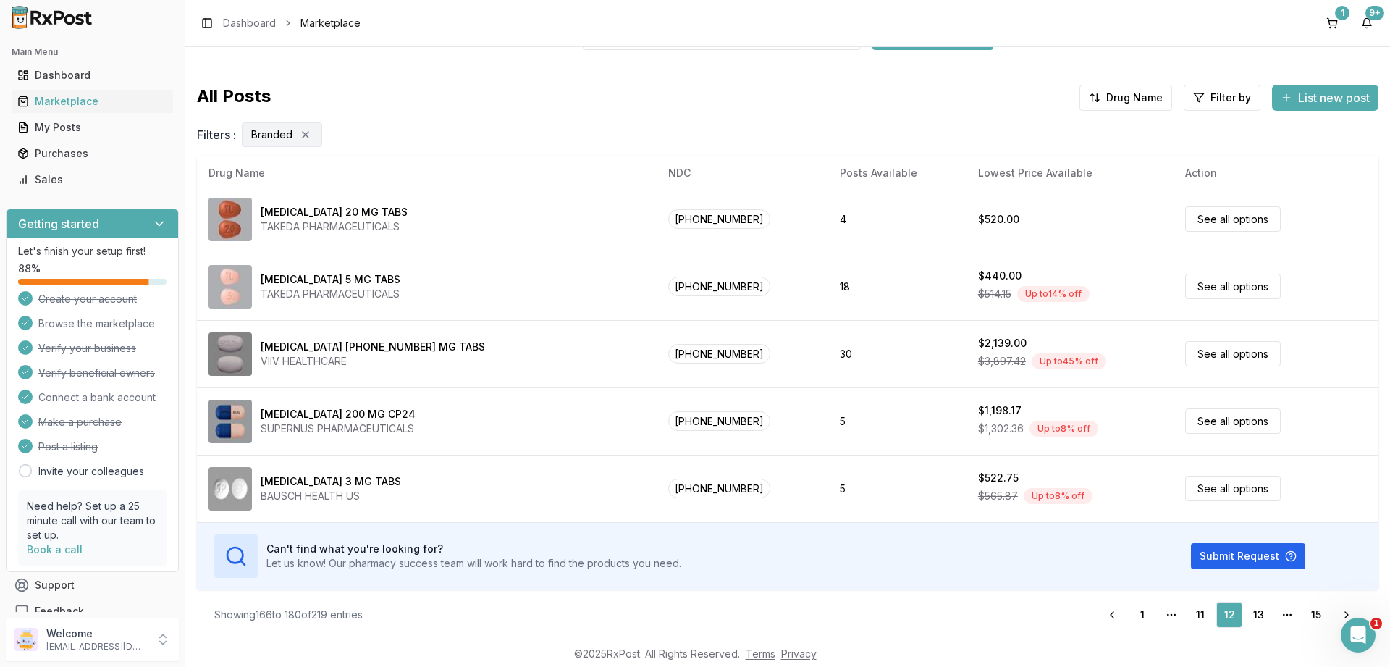
scroll to position [97, 0]
click at [1257, 615] on link "13" at bounding box center [1258, 613] width 26 height 26
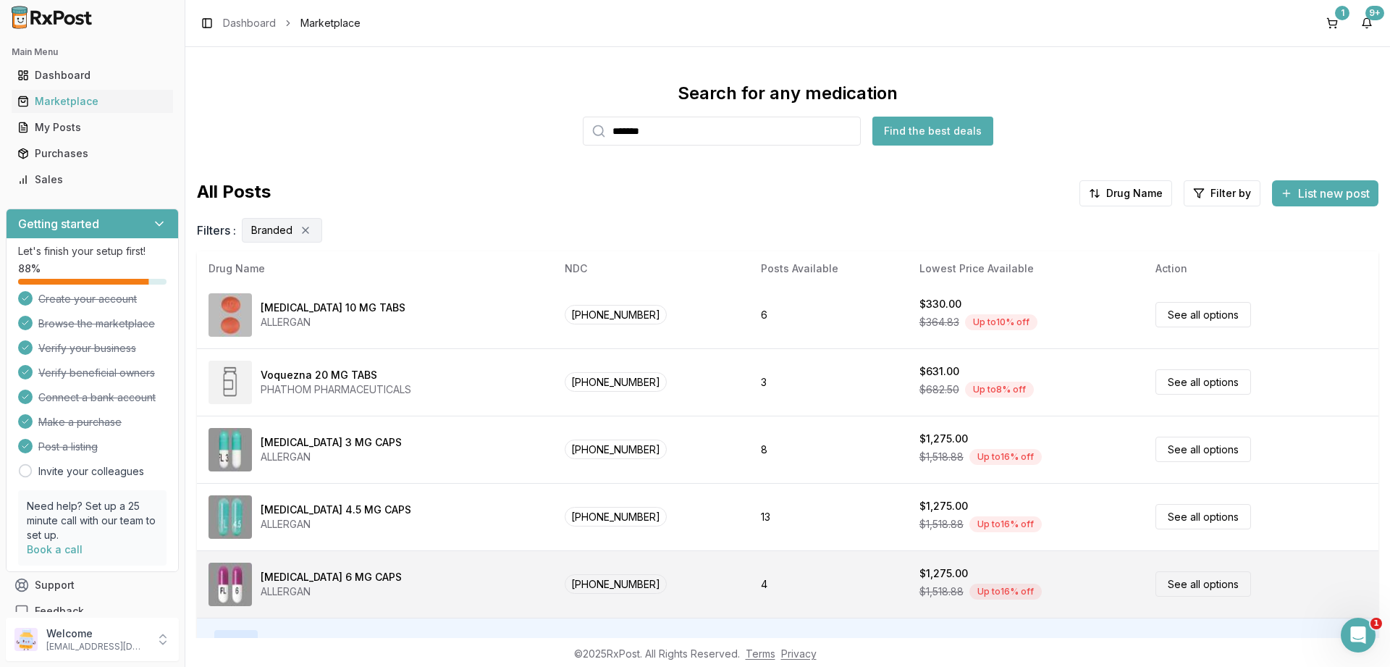
scroll to position [97, 0]
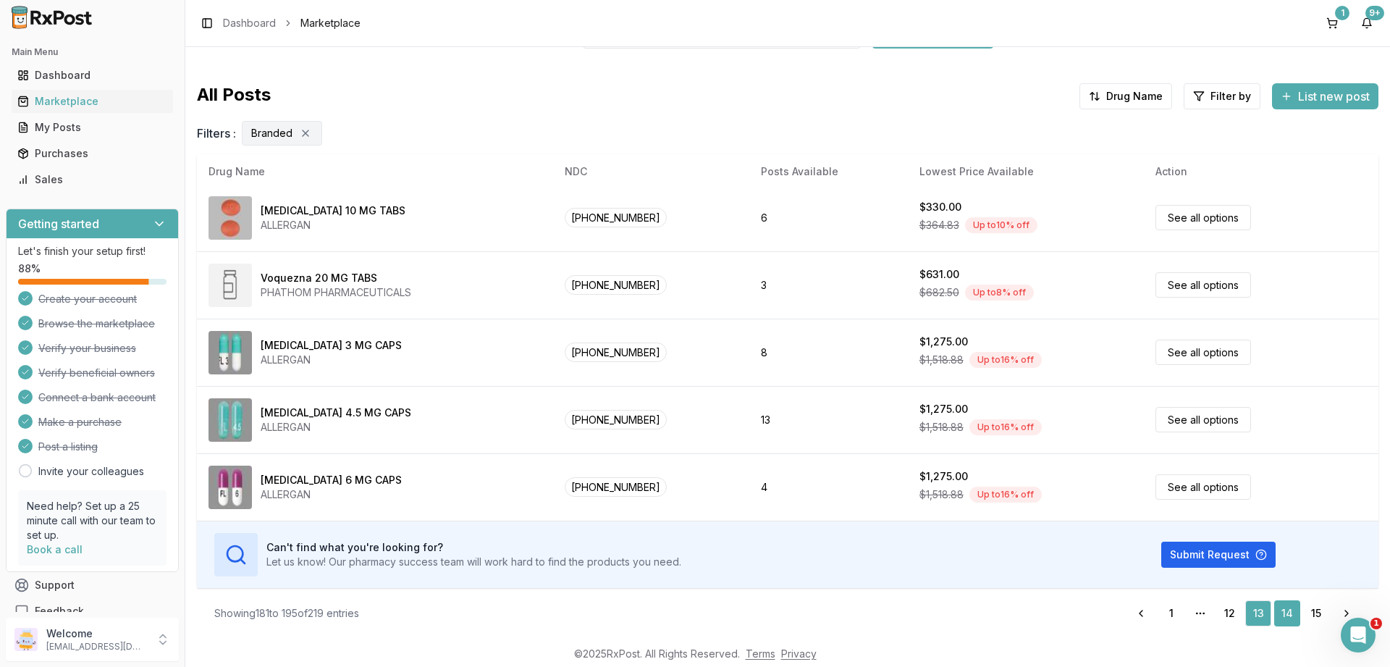
click at [1284, 609] on link "14" at bounding box center [1287, 613] width 26 height 26
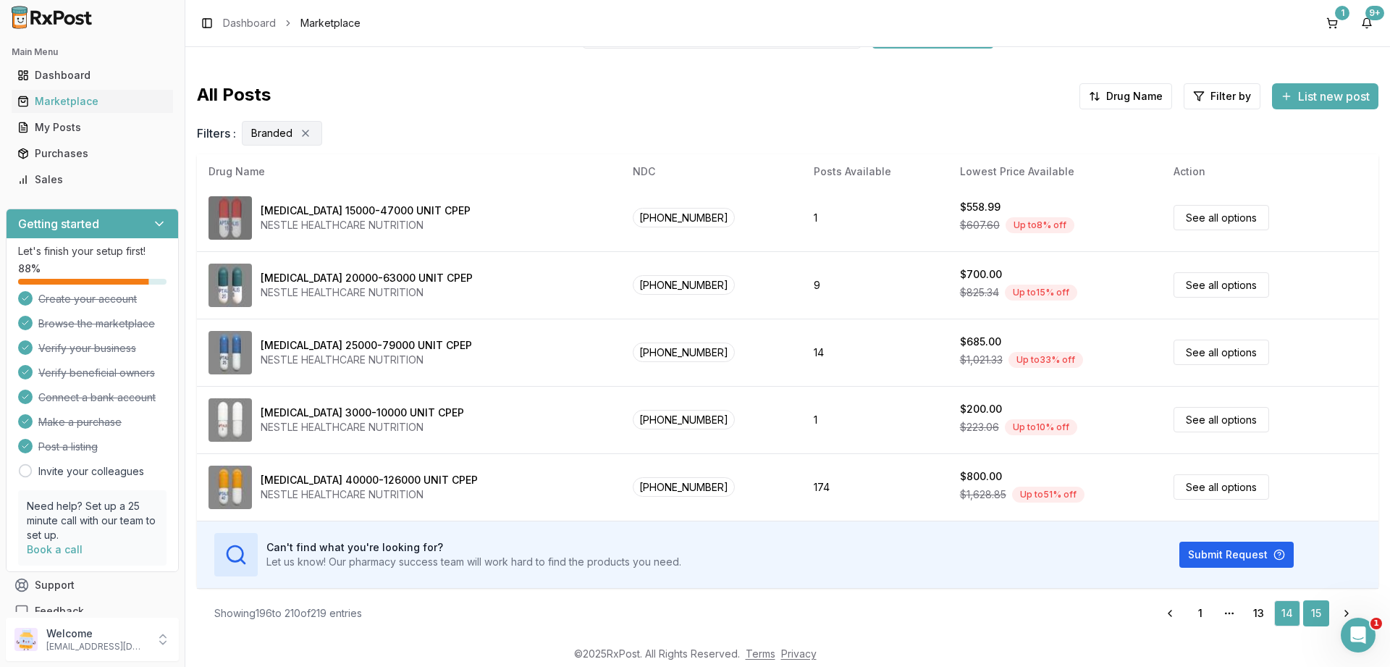
click at [1314, 615] on link "15" at bounding box center [1316, 613] width 26 height 26
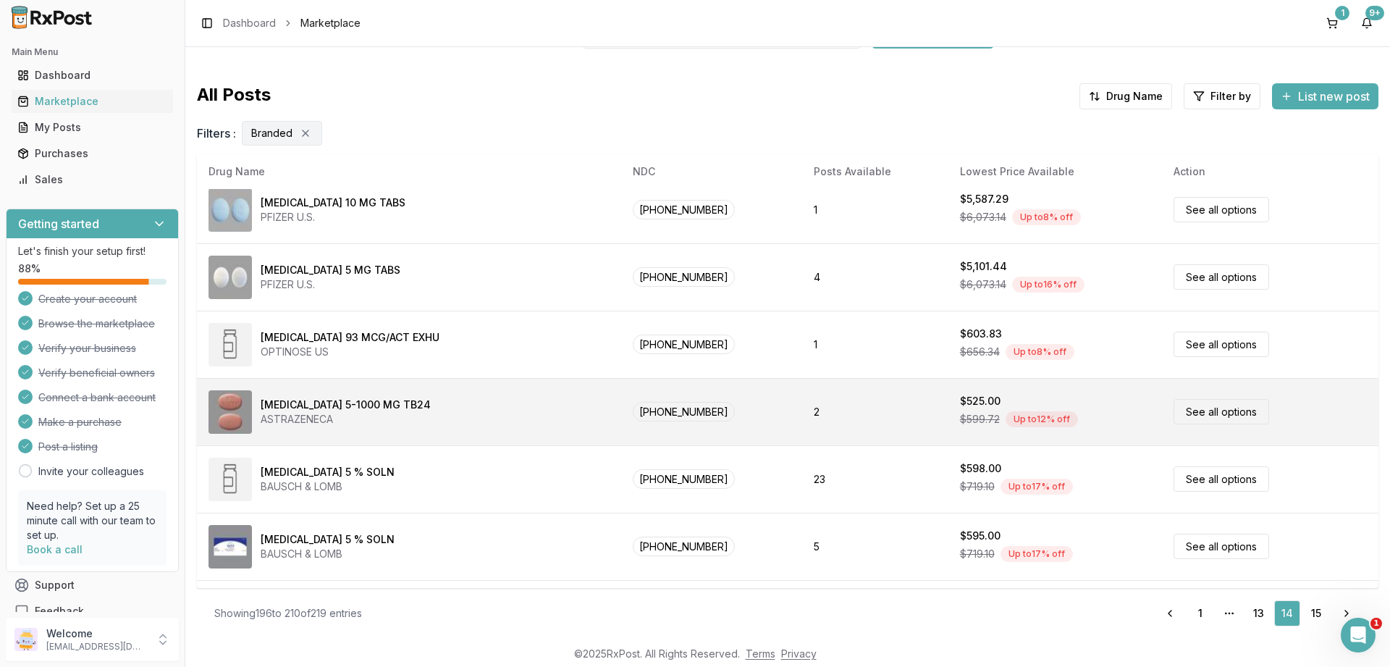
scroll to position [157, 0]
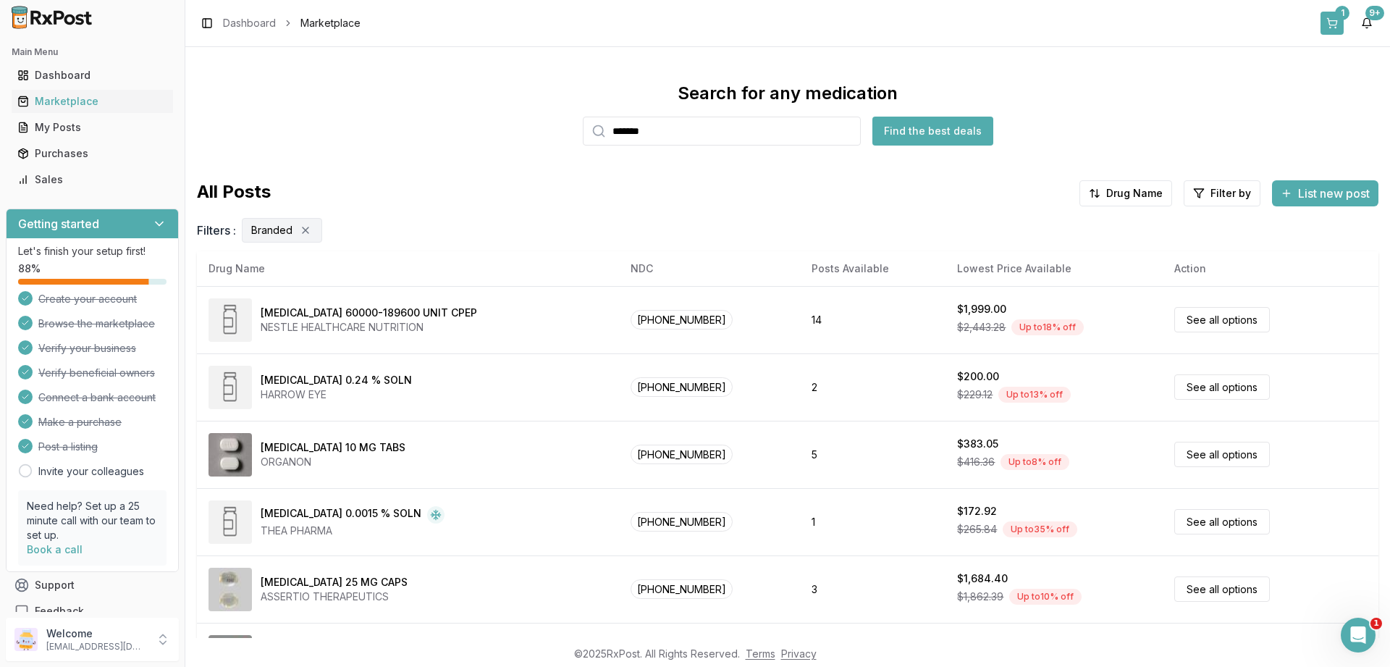
click at [1330, 19] on button "1" at bounding box center [1331, 23] width 23 height 23
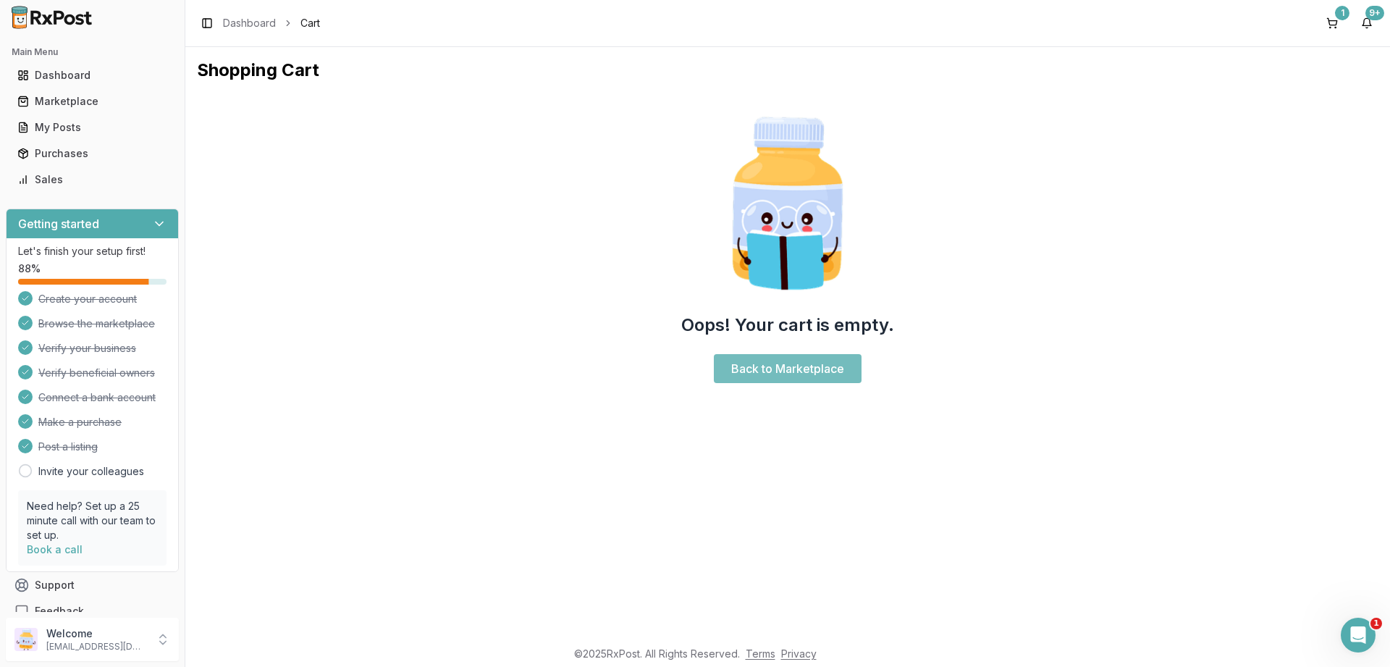
click at [788, 363] on link "Back to Marketplace" at bounding box center [788, 368] width 148 height 29
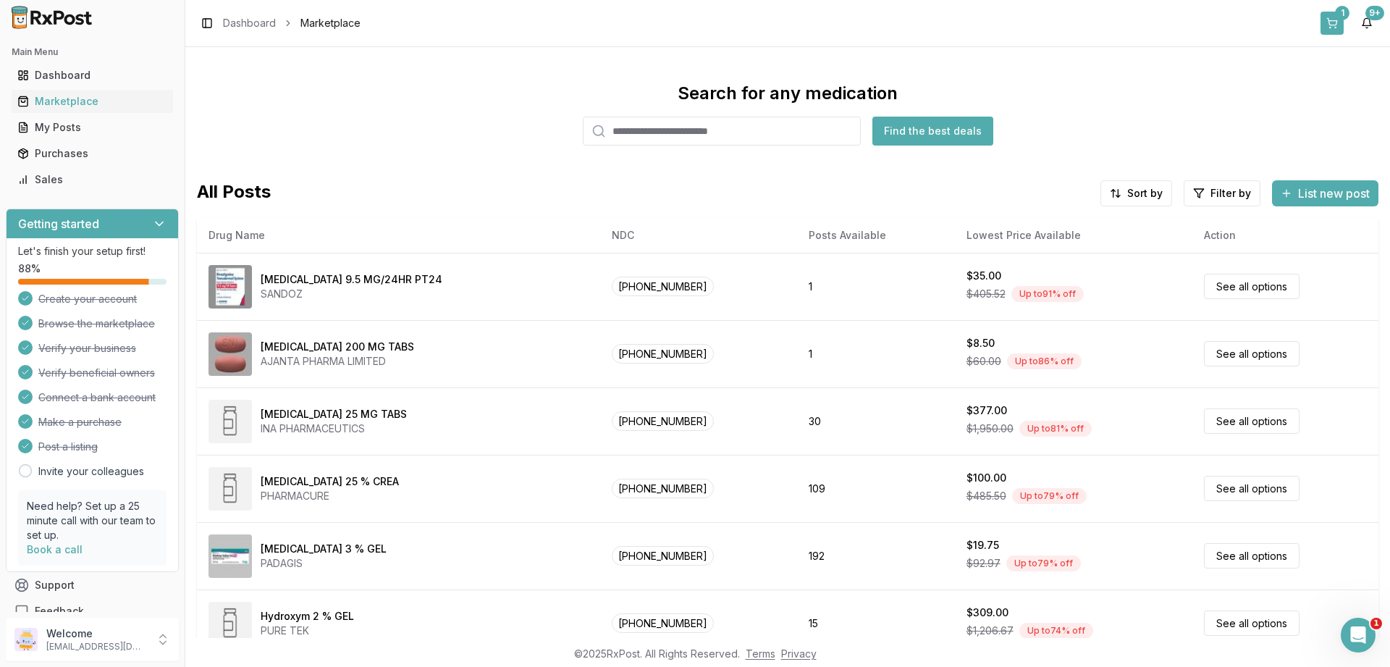
click at [1331, 21] on button "1" at bounding box center [1331, 23] width 23 height 23
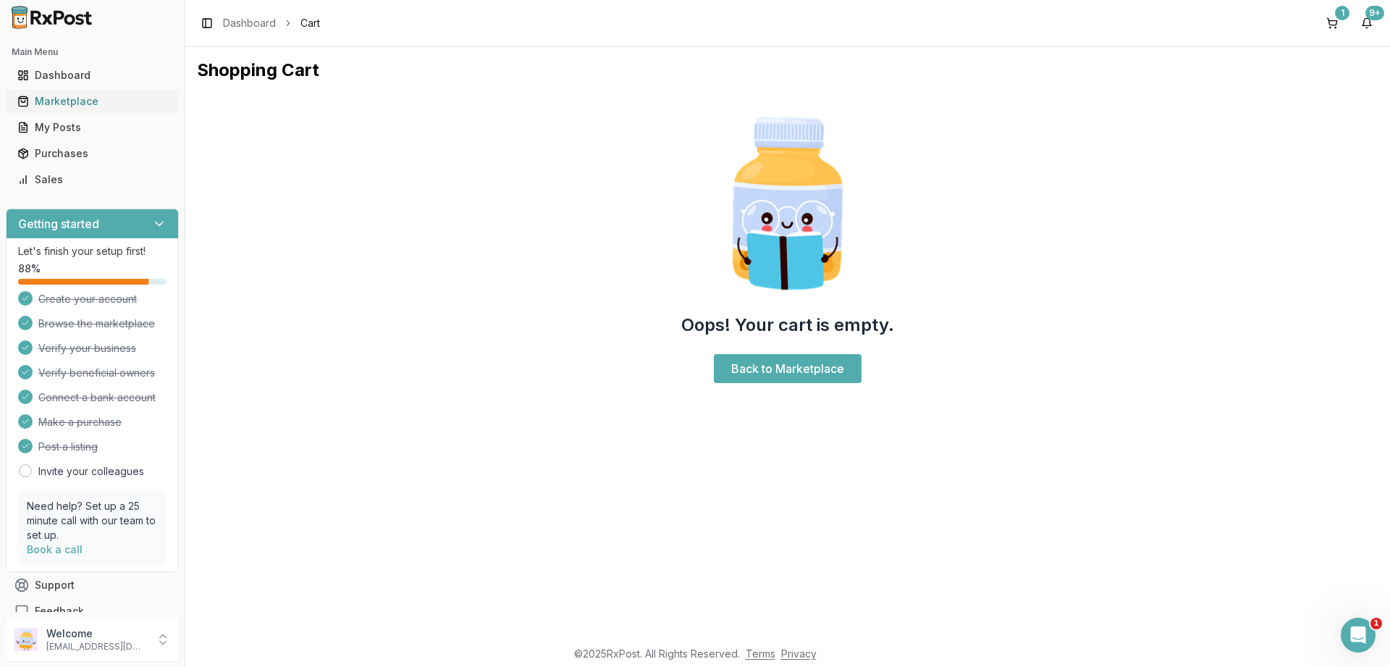
click at [70, 102] on div "Marketplace" at bounding box center [92, 101] width 150 height 14
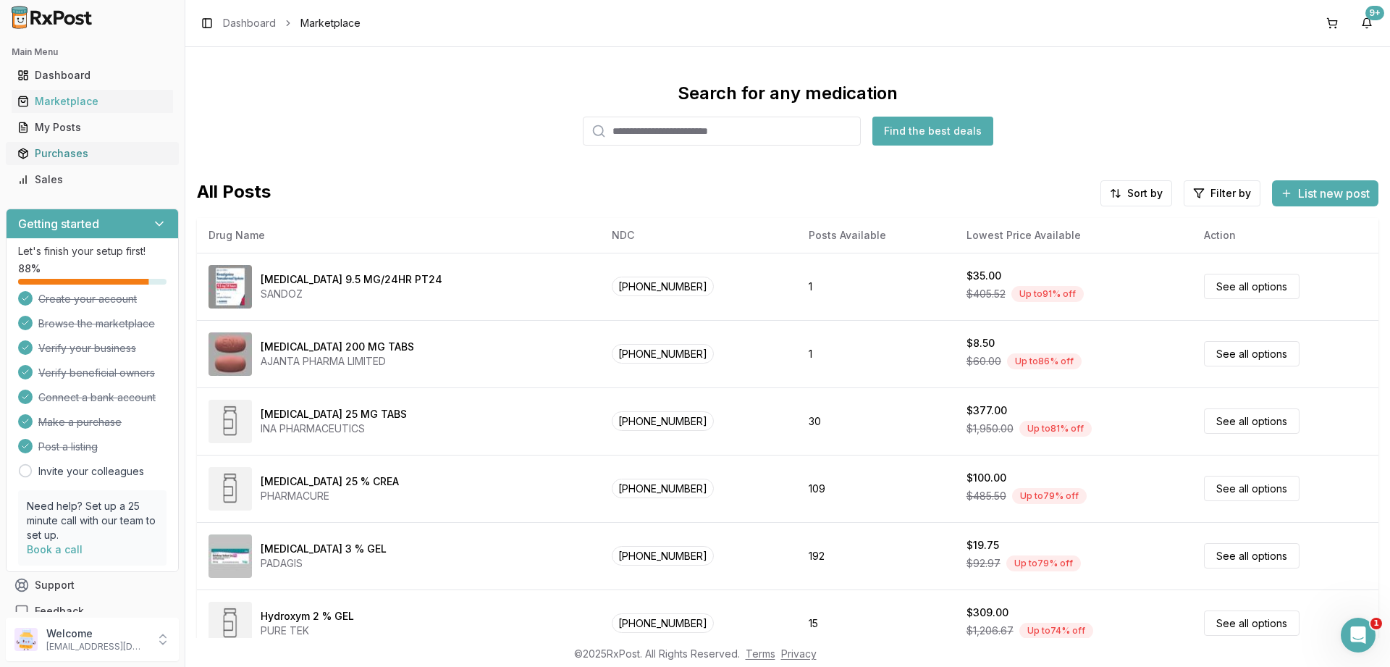
click at [63, 152] on div "Purchases" at bounding box center [92, 153] width 150 height 14
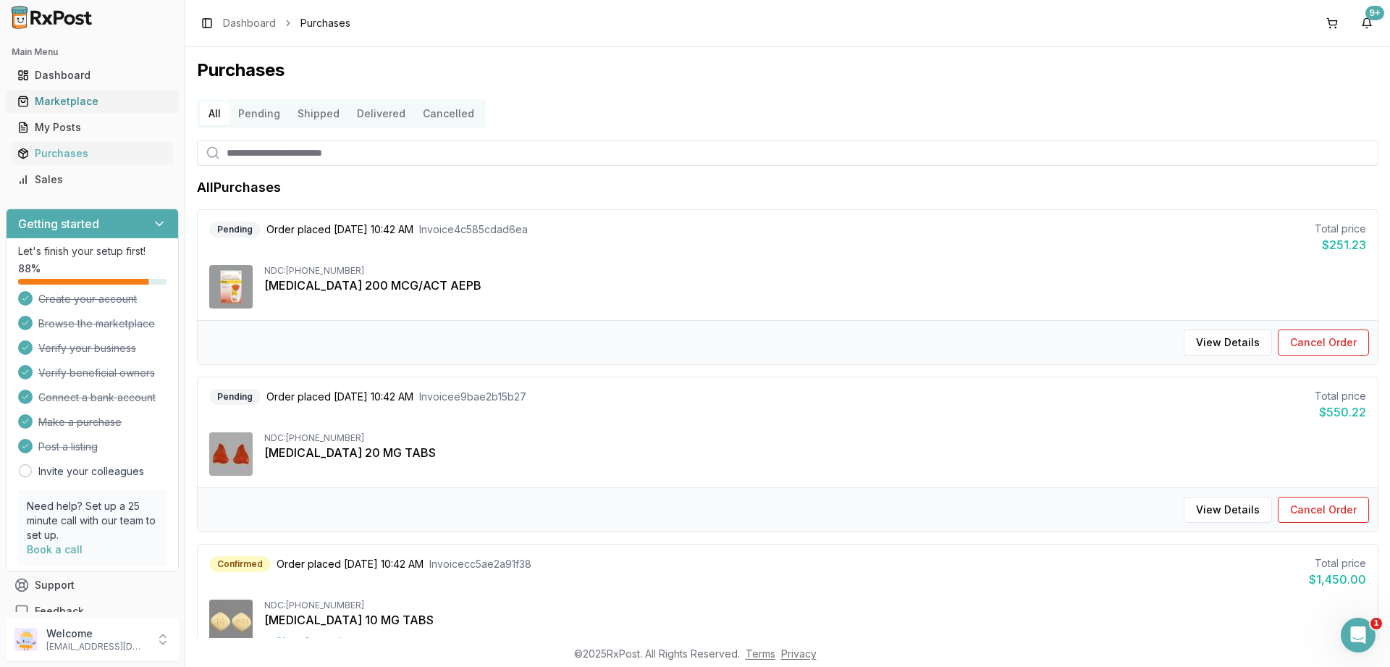
click at [73, 101] on div "Marketplace" at bounding box center [92, 101] width 150 height 14
